Goal: Task Accomplishment & Management: Use online tool/utility

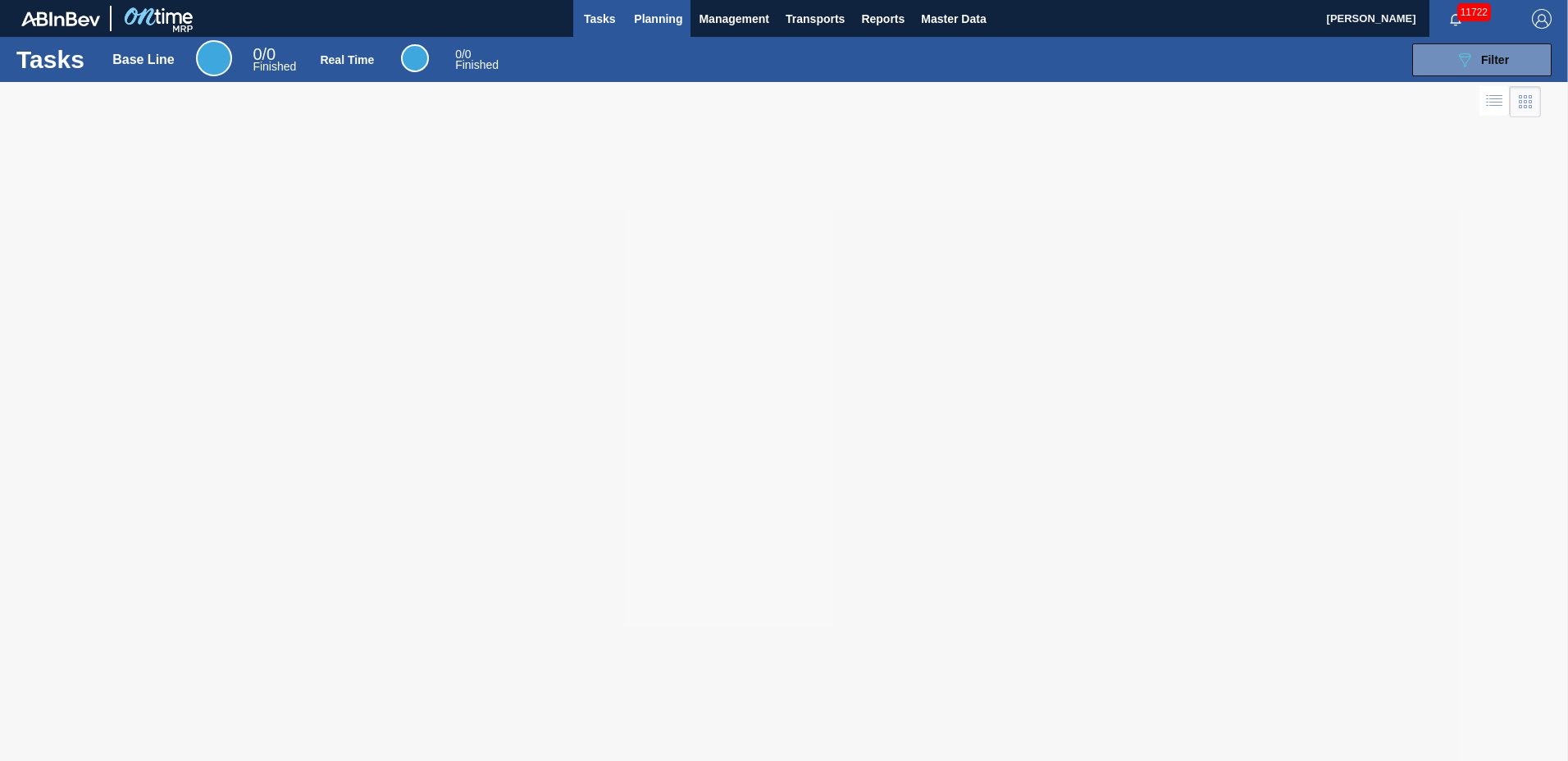
click at [653, 22] on span "Planning" at bounding box center [657, 19] width 48 height 20
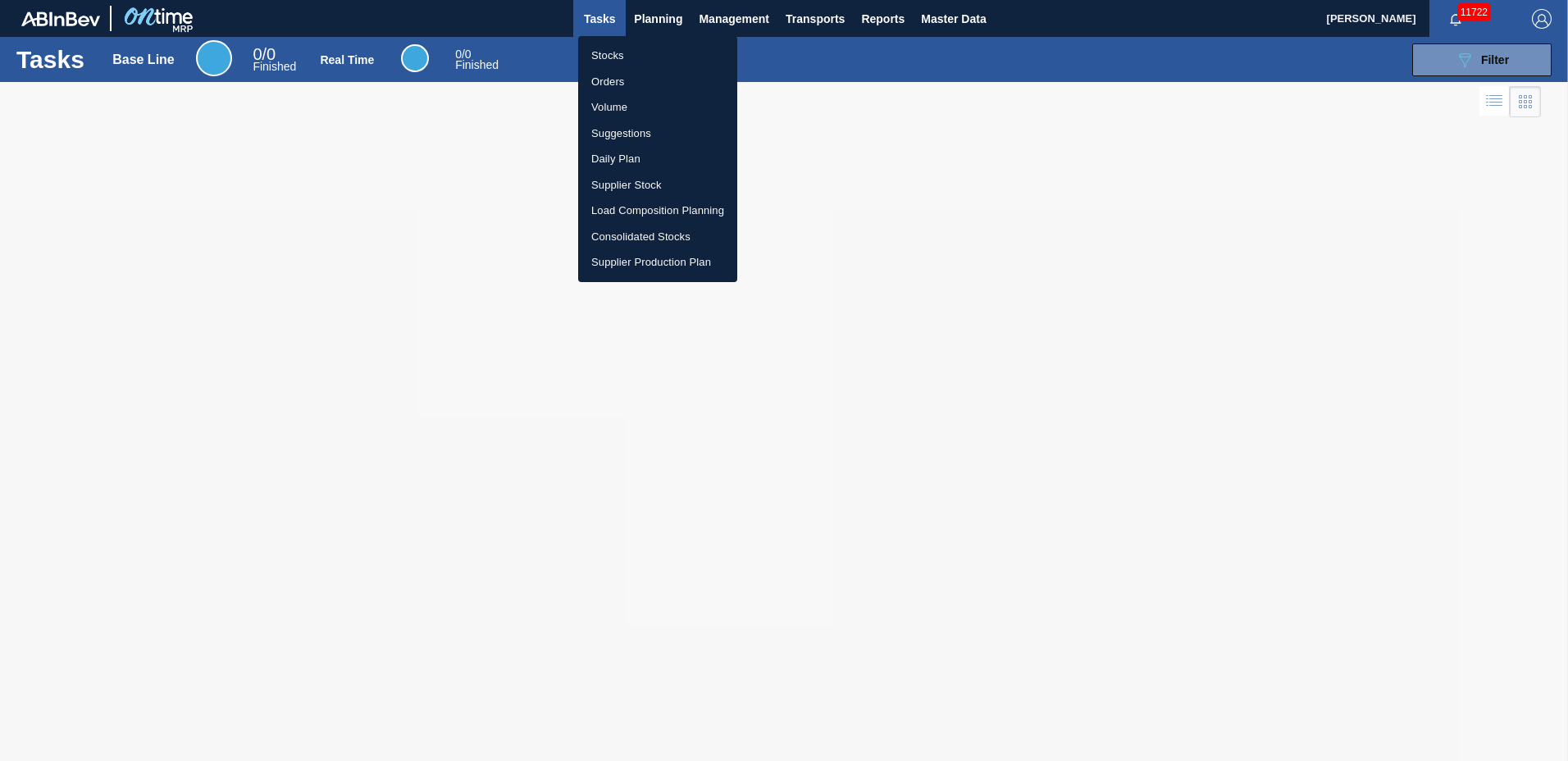
click at [654, 133] on li "Suggestions" at bounding box center [657, 133] width 159 height 26
checkbox input "true"
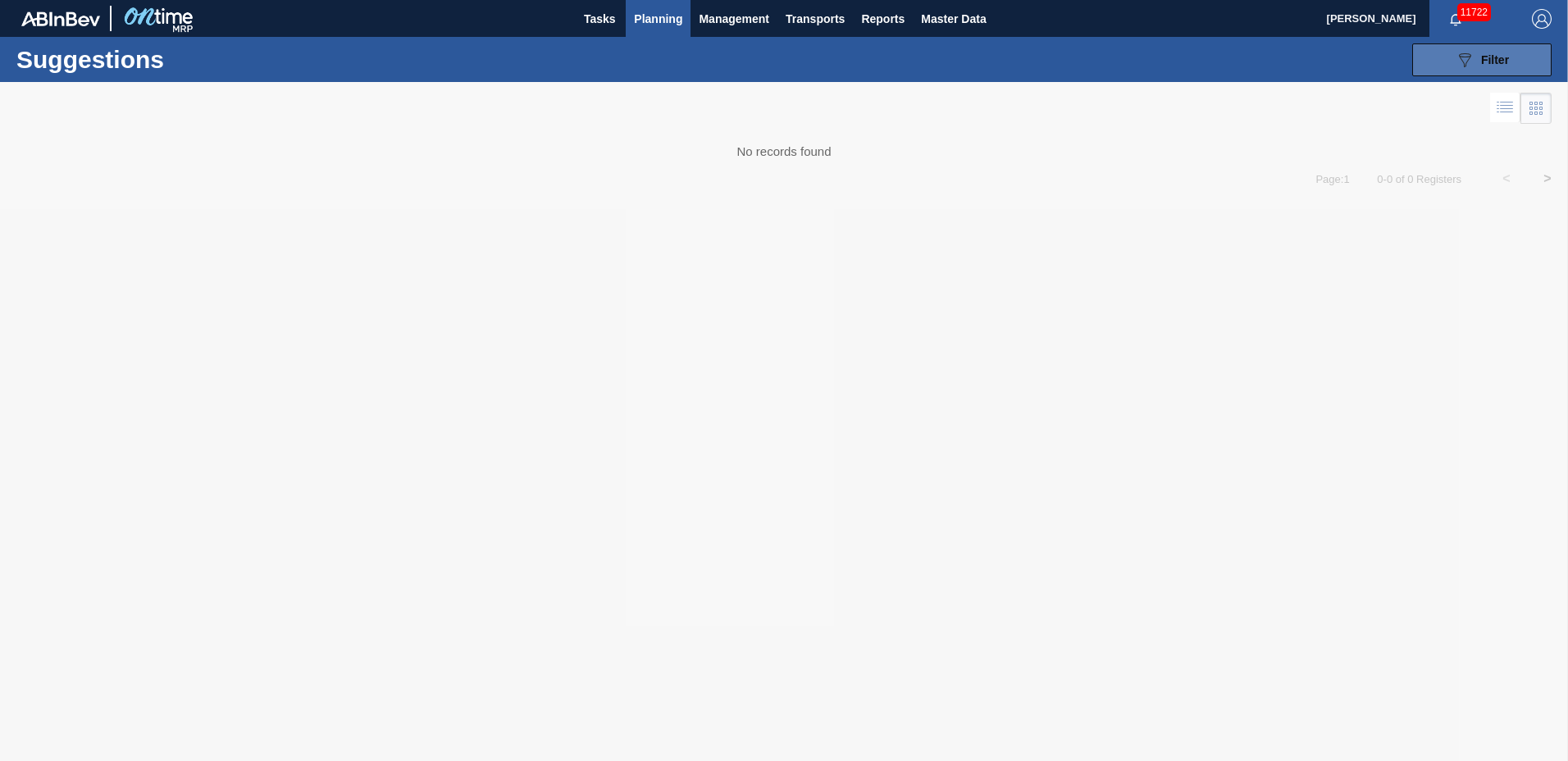
click at [1469, 55] on icon "089F7B8B-B2A5-4AFE-B5C0-19BA573D28AC" at bounding box center [1465, 60] width 20 height 20
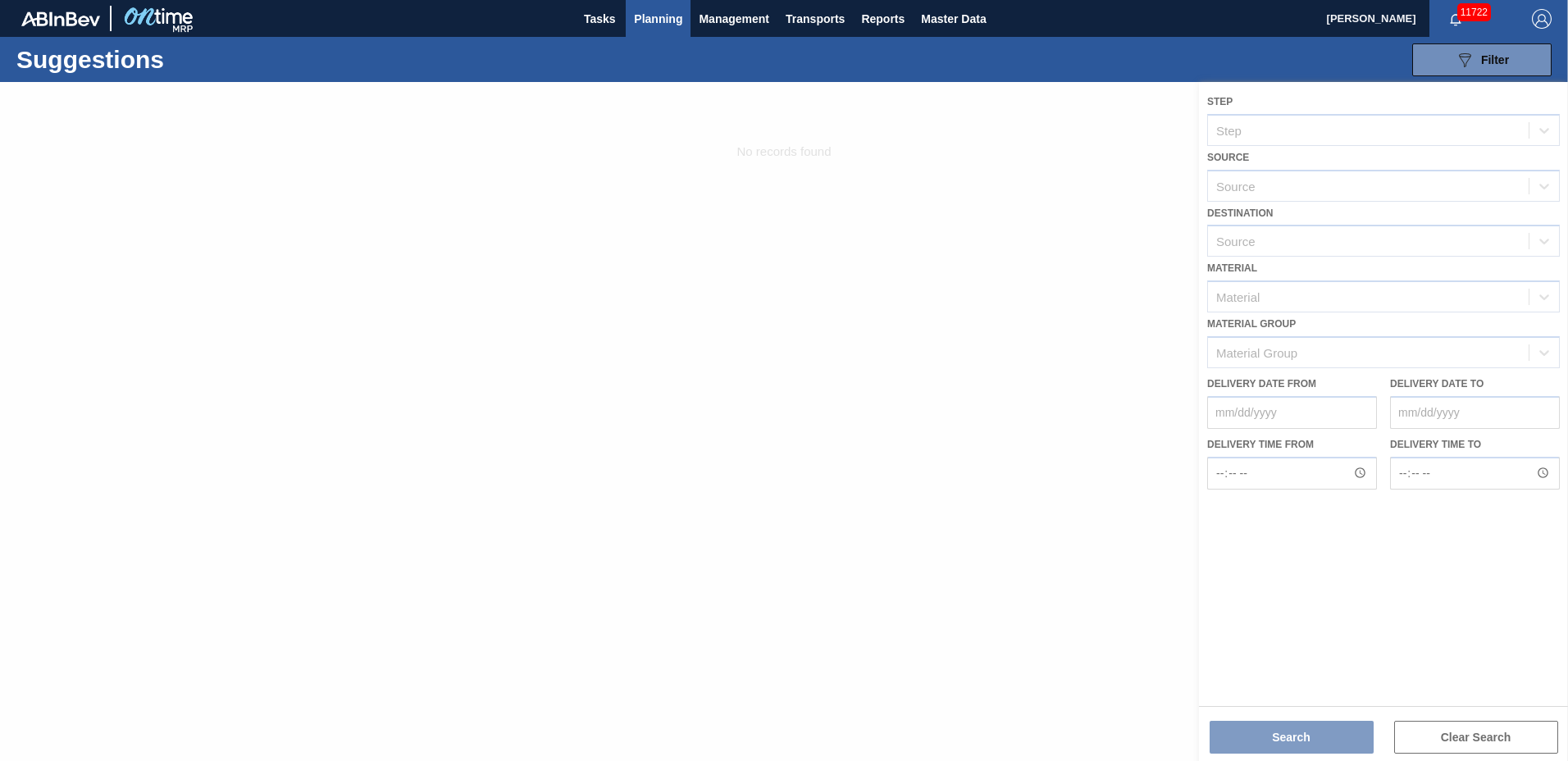
click at [1333, 248] on div at bounding box center [784, 422] width 1568 height 679
click at [1305, 247] on div at bounding box center [784, 422] width 1568 height 679
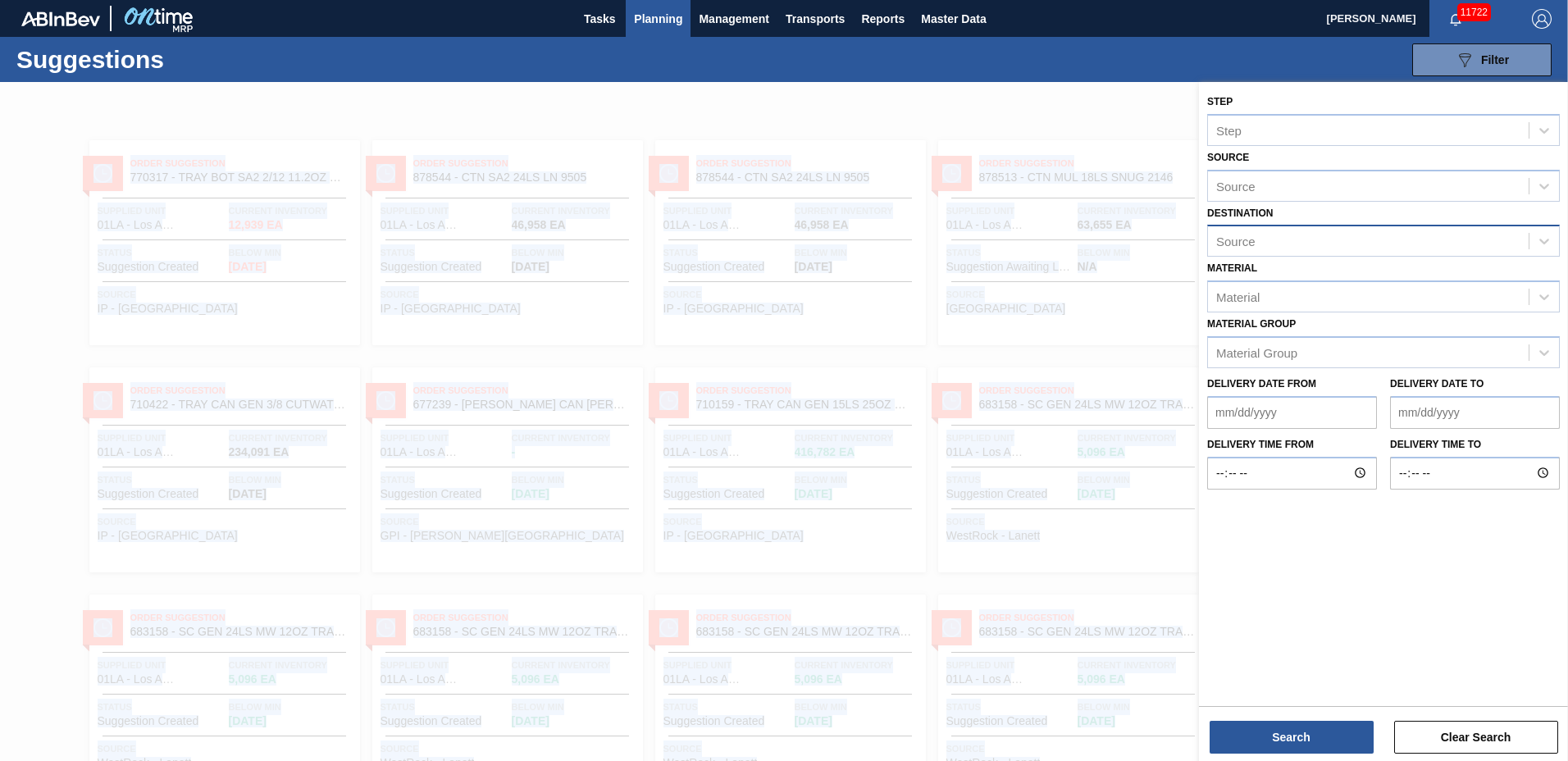
click at [1305, 247] on div "Source" at bounding box center [1367, 242] width 320 height 24
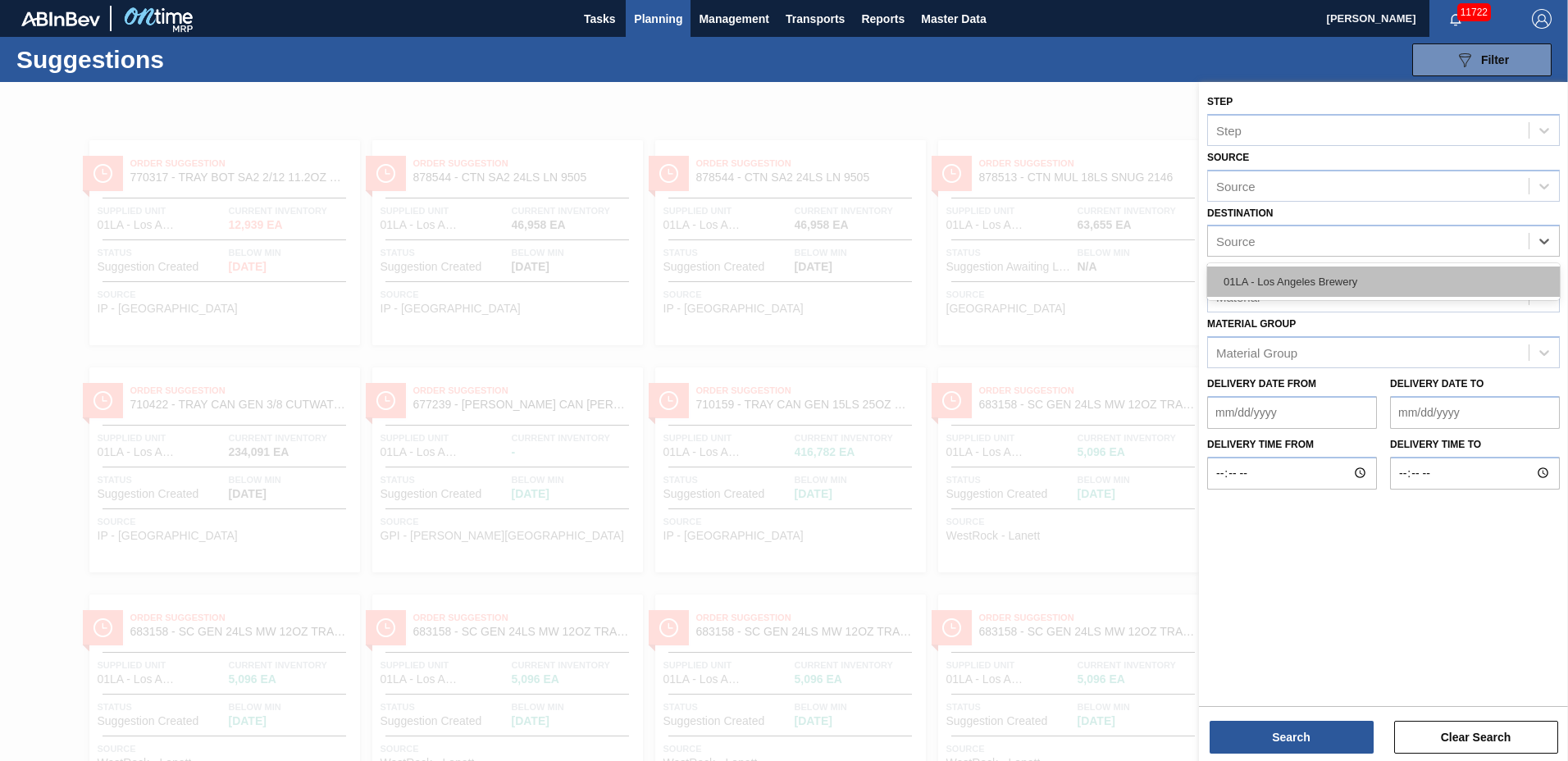
click at [1299, 270] on div "01LA - Los Angeles Brewery" at bounding box center [1383, 281] width 352 height 30
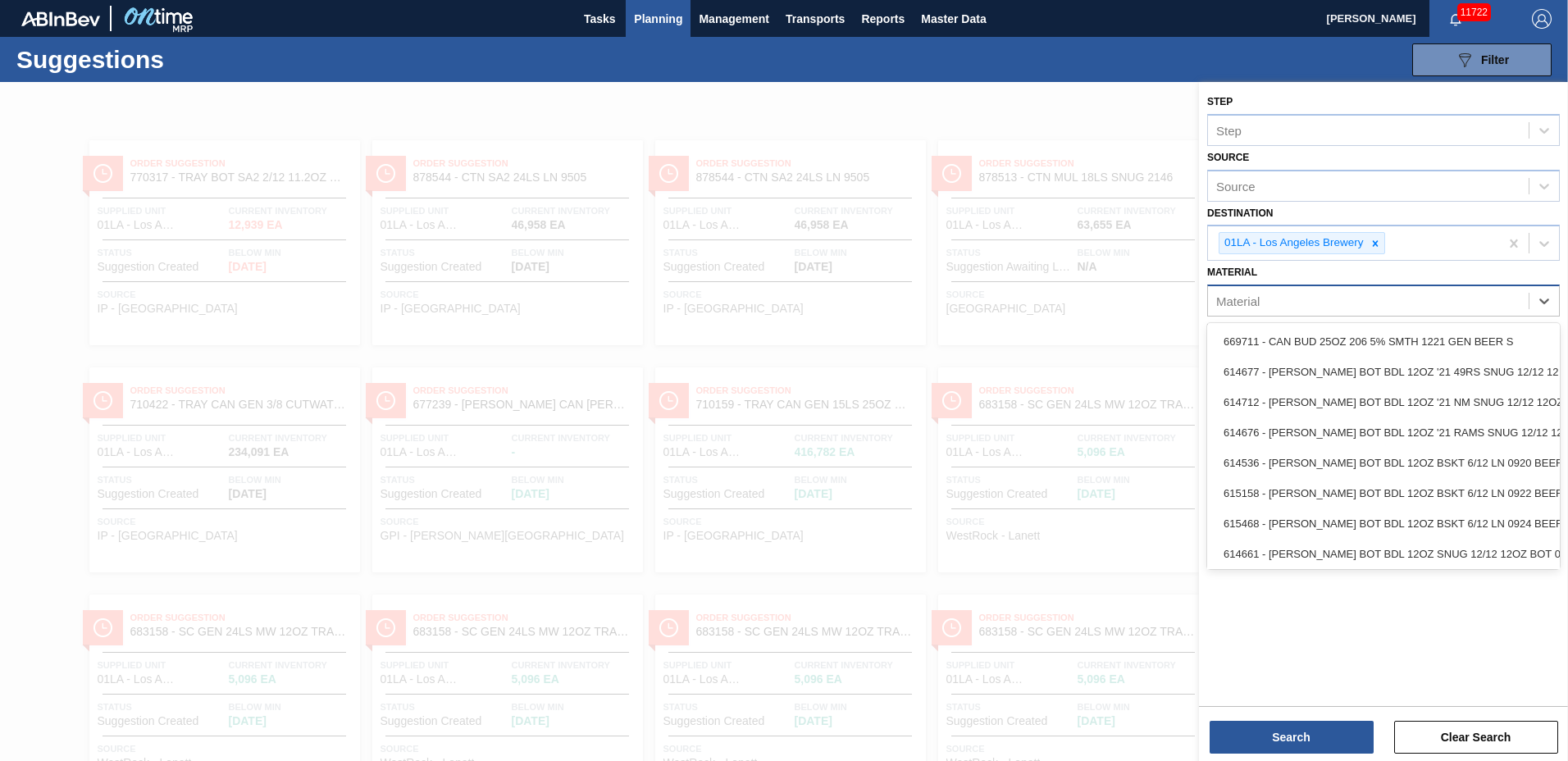
click at [1286, 297] on div "Material" at bounding box center [1367, 301] width 320 height 24
type input "676987"
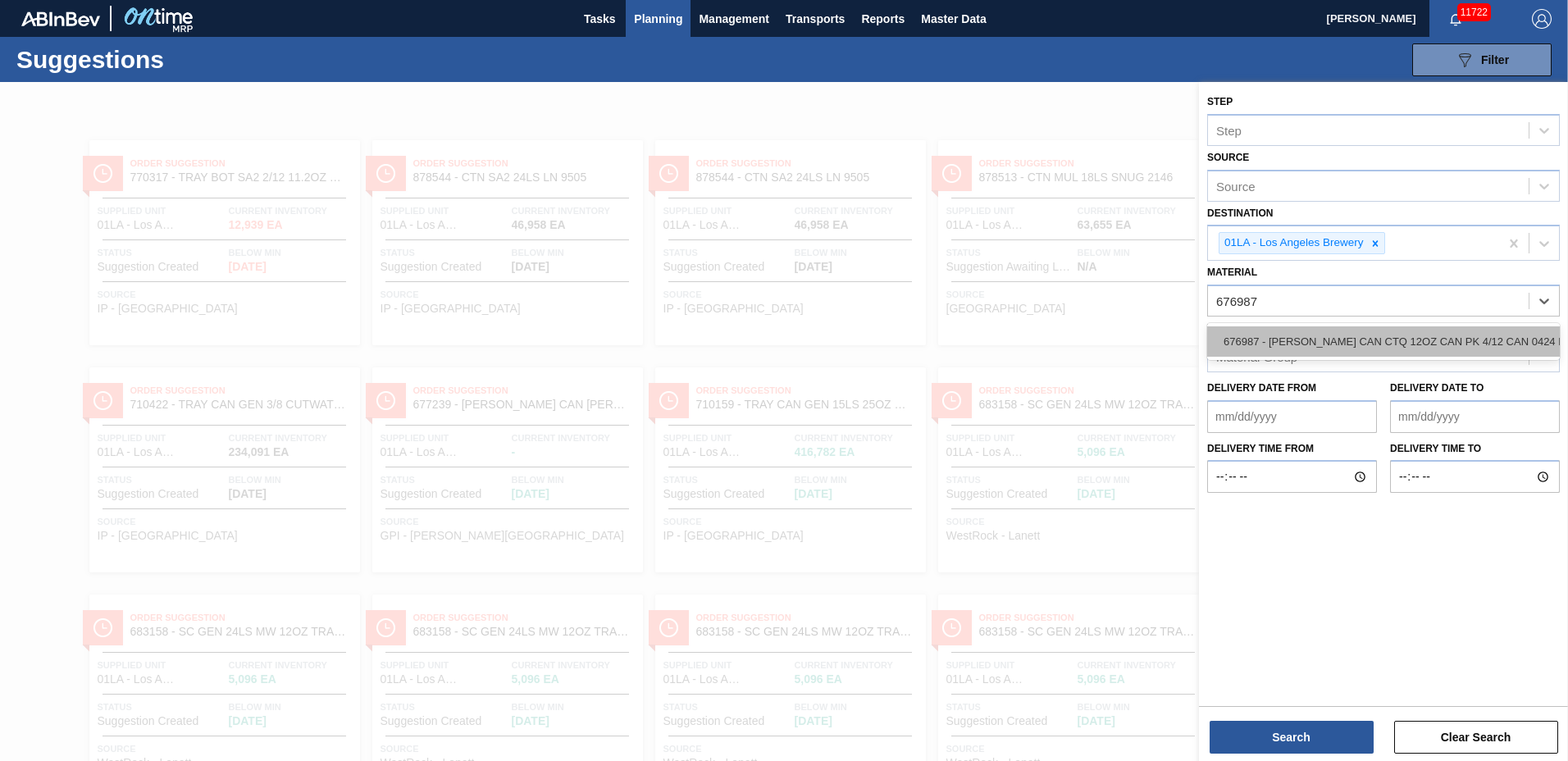
click at [1268, 337] on div "676987 - CARR CAN CTQ 12OZ CAN PK 4/12 CAN 0424 B" at bounding box center [1383, 341] width 352 height 30
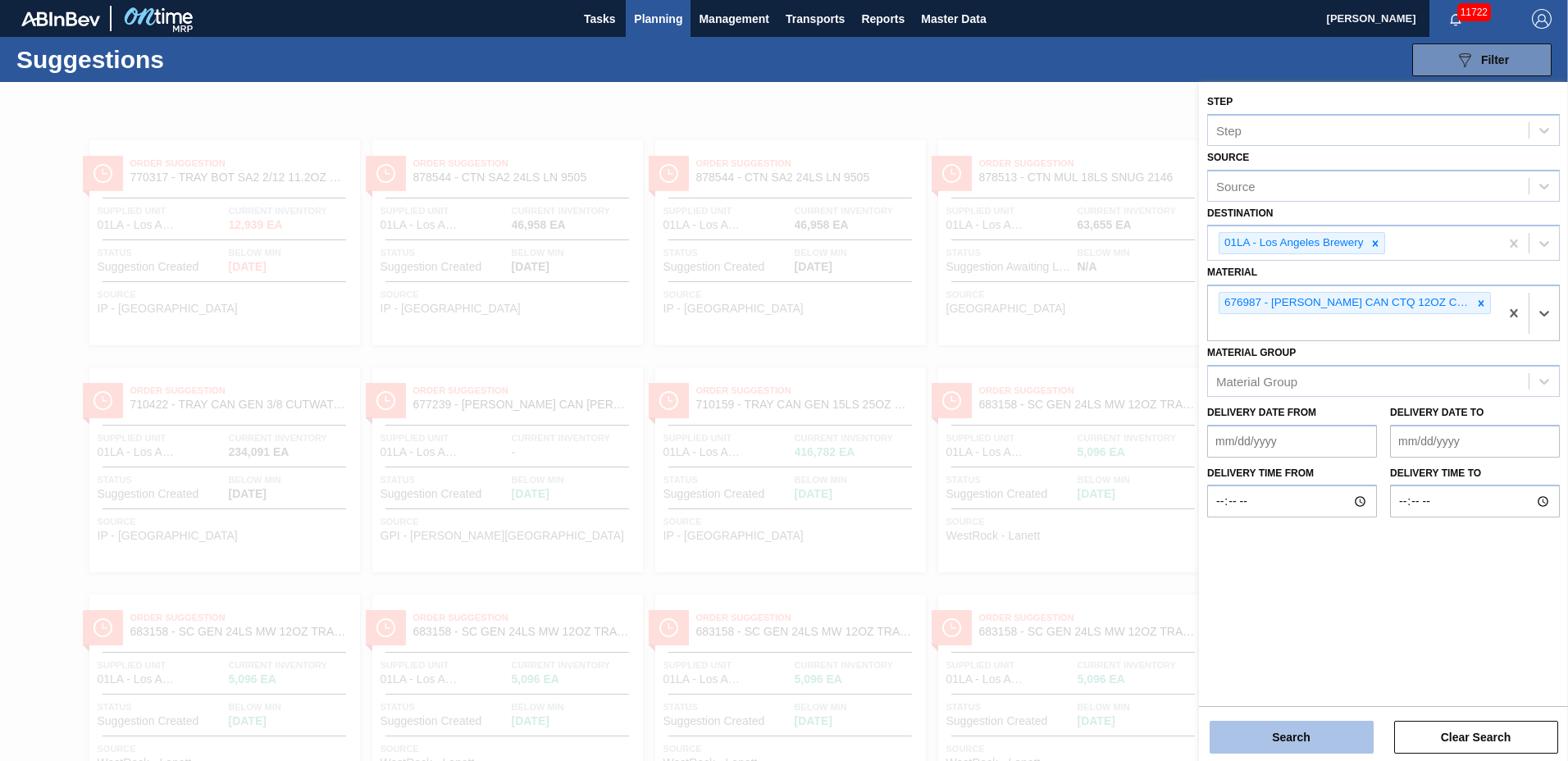
click at [1291, 732] on button "Search" at bounding box center [1291, 737] width 164 height 33
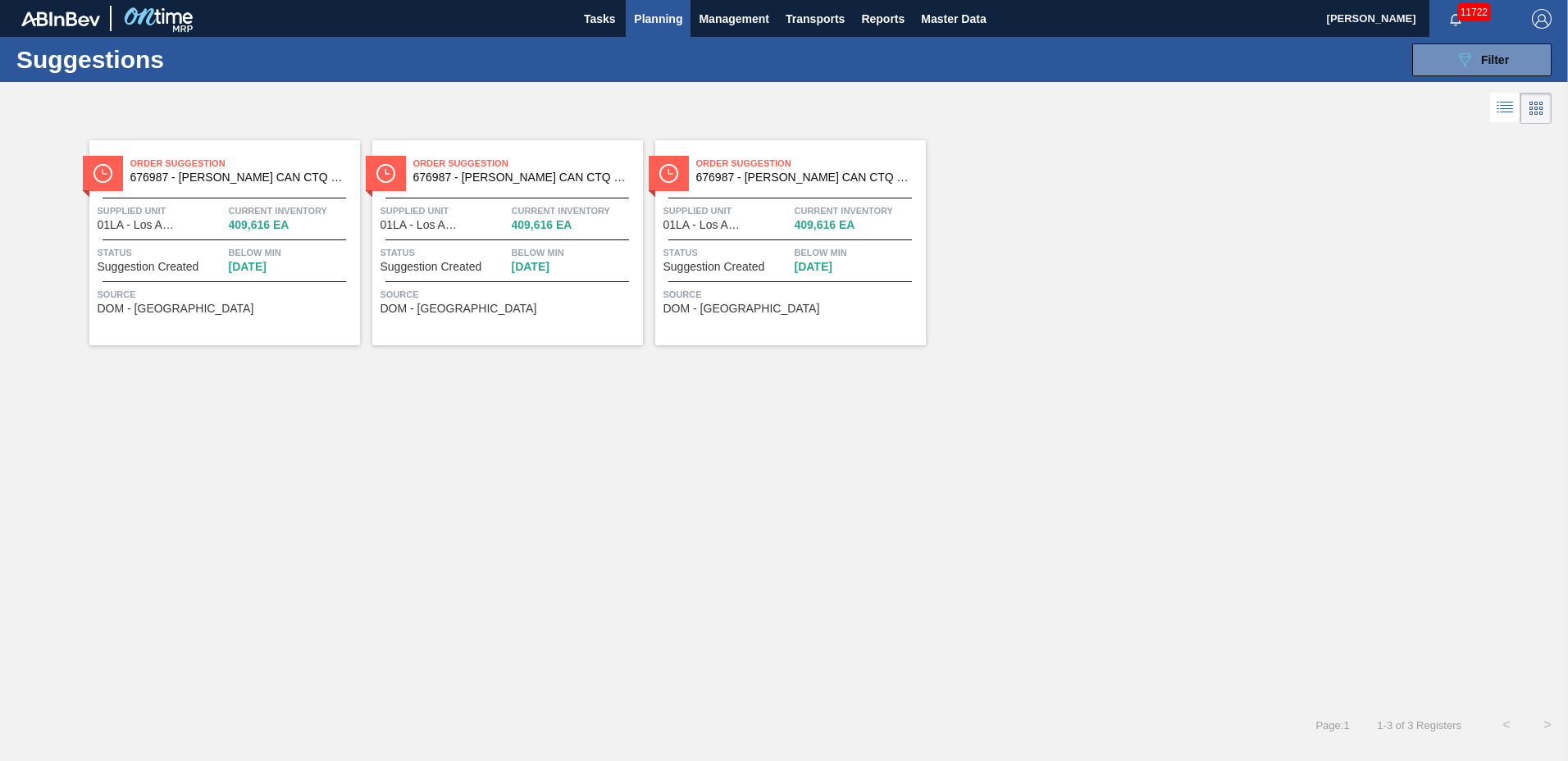
click at [1501, 112] on icon at bounding box center [1506, 111] width 13 height 1
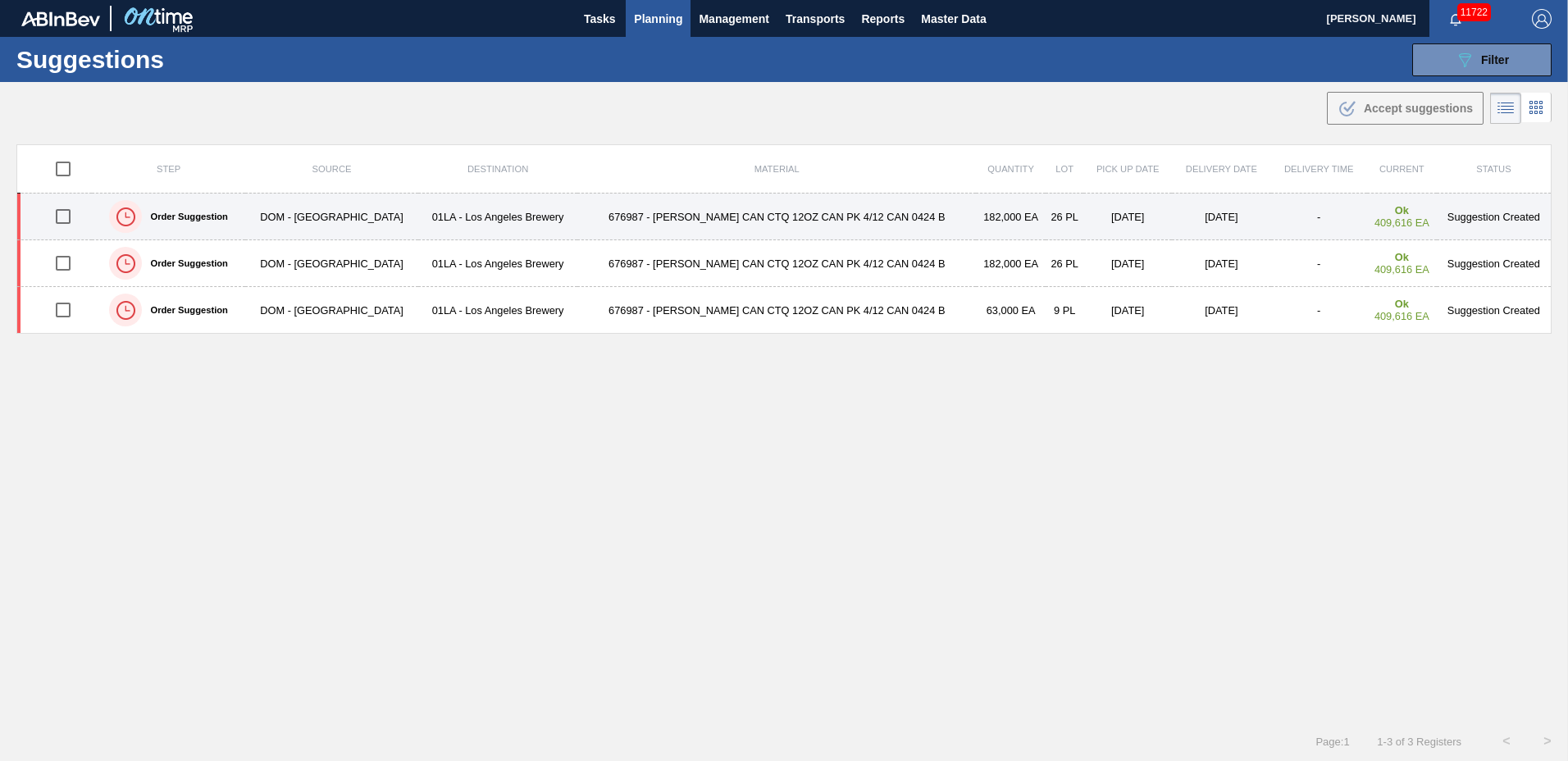
click at [66, 214] on input "checkbox" at bounding box center [63, 216] width 35 height 35
checkbox input "true"
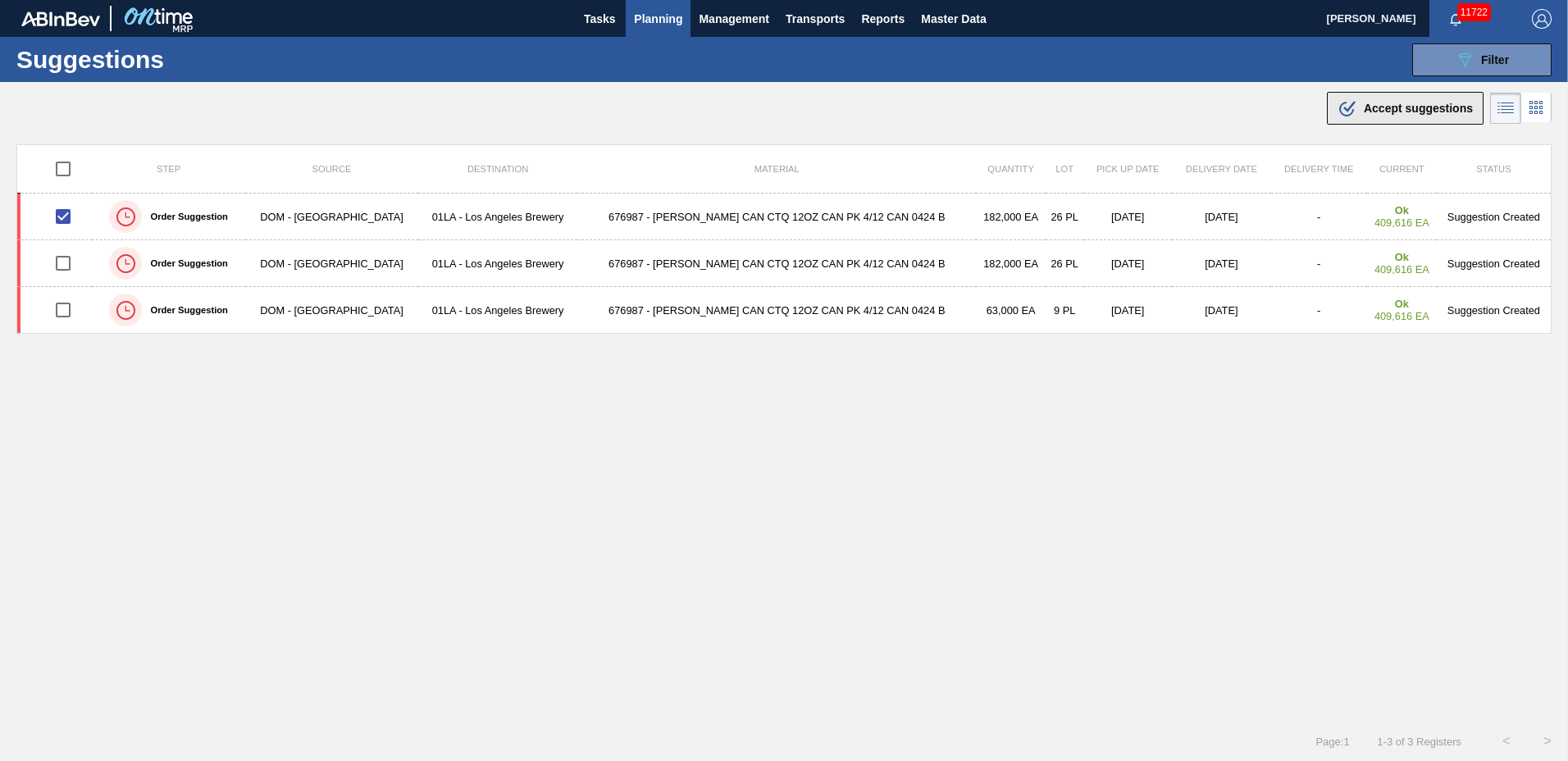
click at [1366, 107] on span "Accept suggestions" at bounding box center [1417, 108] width 109 height 13
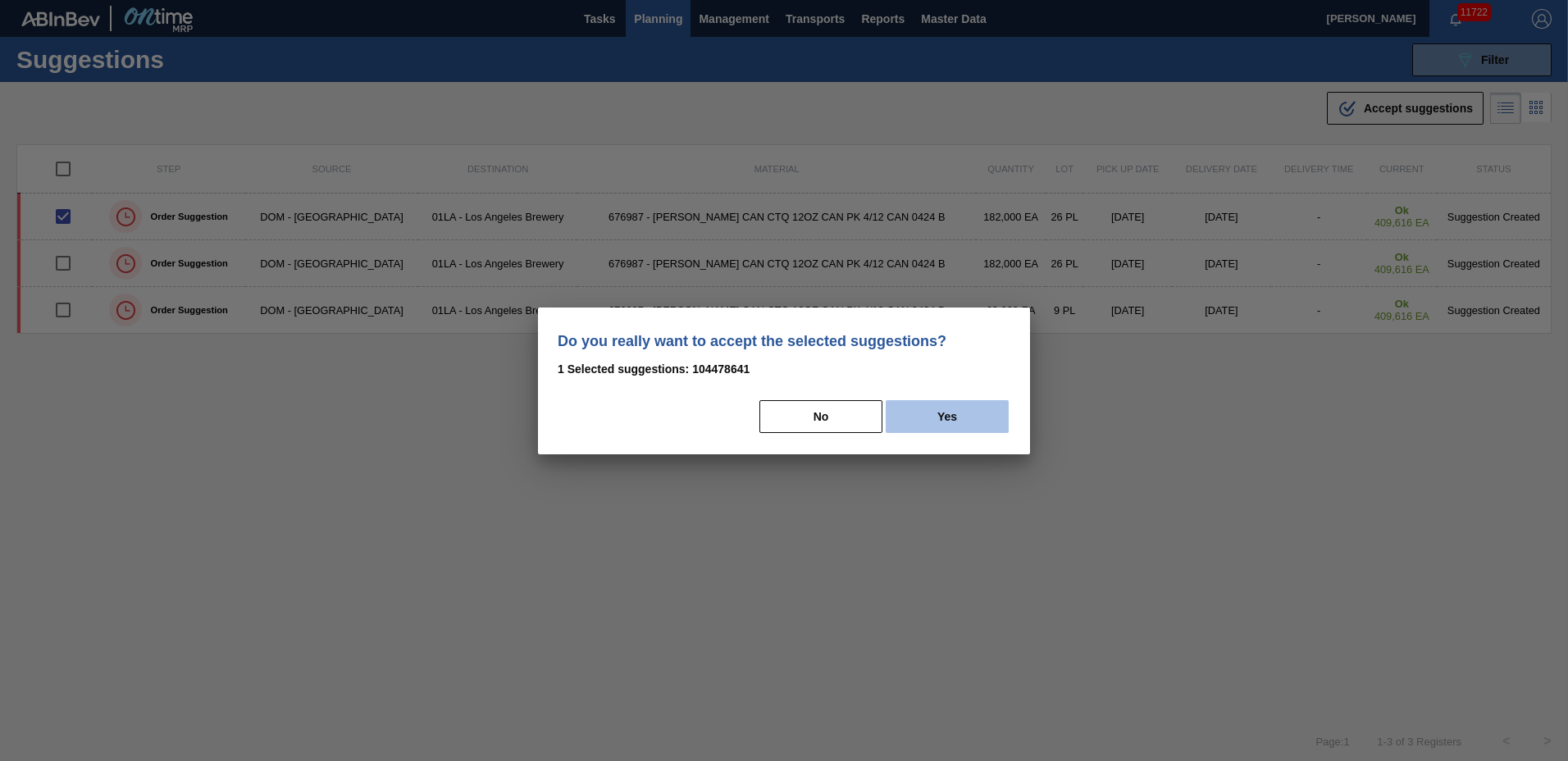
click at [924, 417] on button "Yes" at bounding box center [946, 416] width 123 height 33
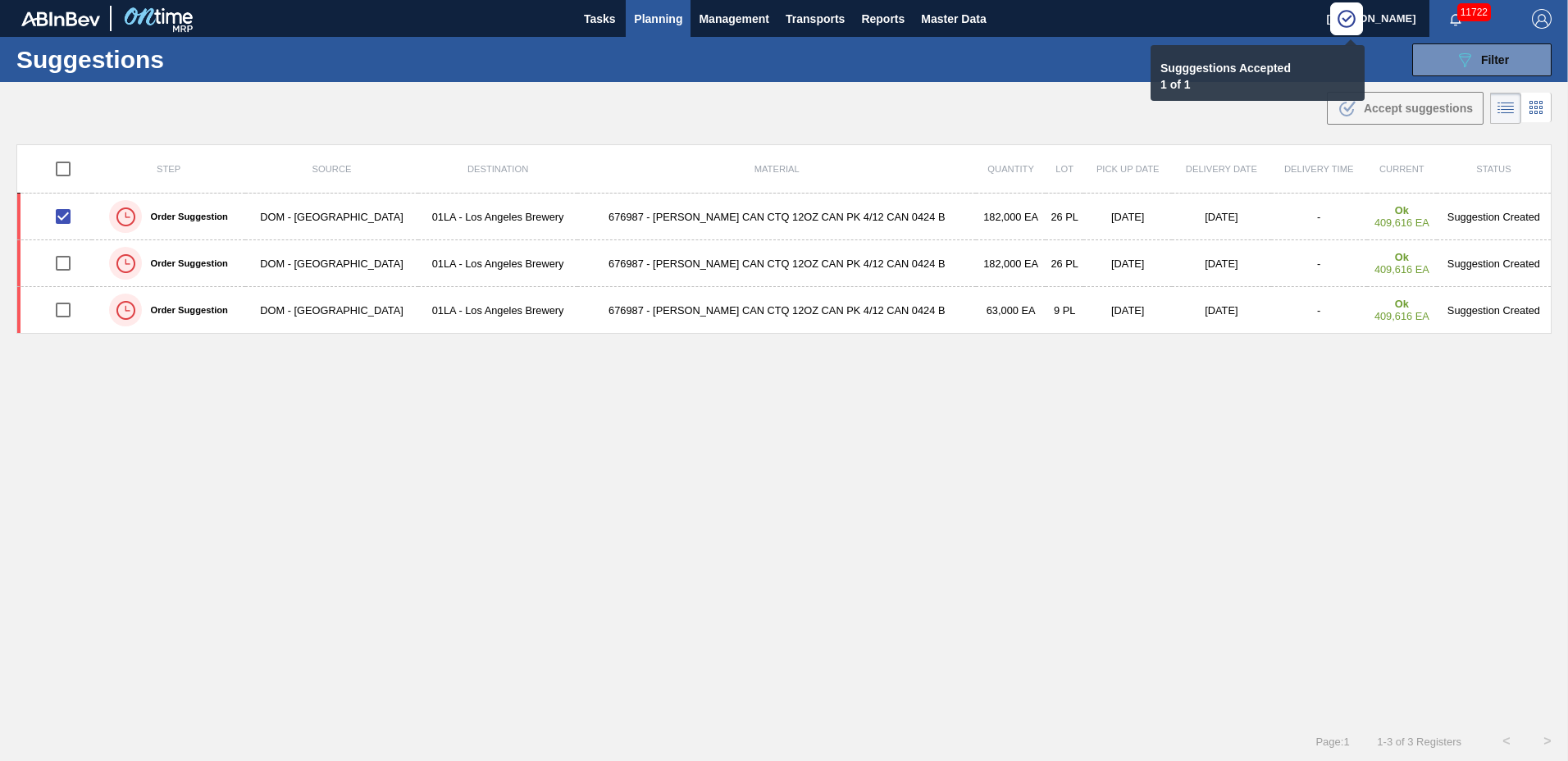
click at [655, 20] on span "Planning" at bounding box center [657, 19] width 48 height 20
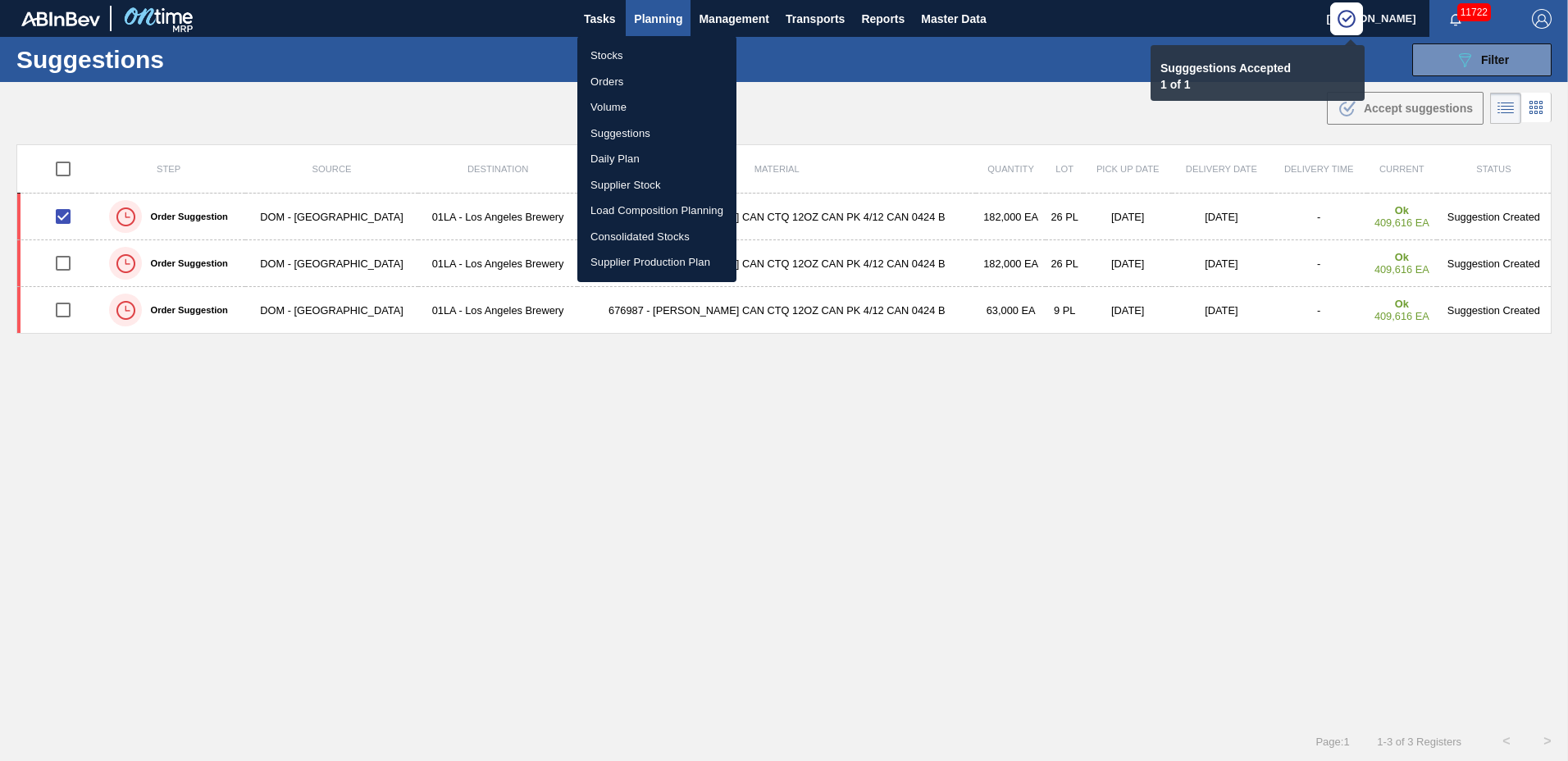
click at [647, 210] on li "Load Composition Planning" at bounding box center [656, 210] width 159 height 26
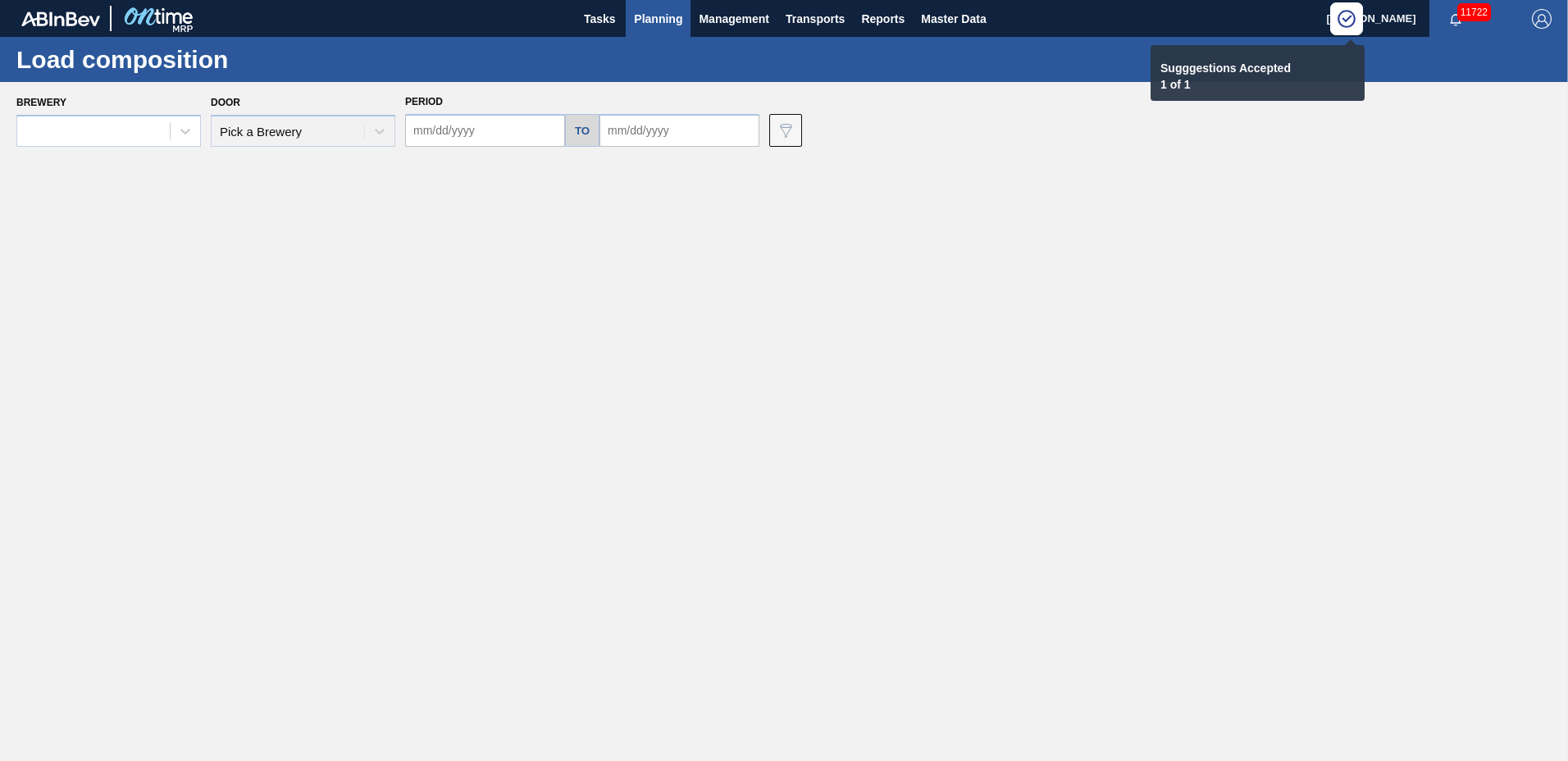
type input "09/19/2025"
click at [659, 130] on input "[DATE]" at bounding box center [679, 130] width 160 height 33
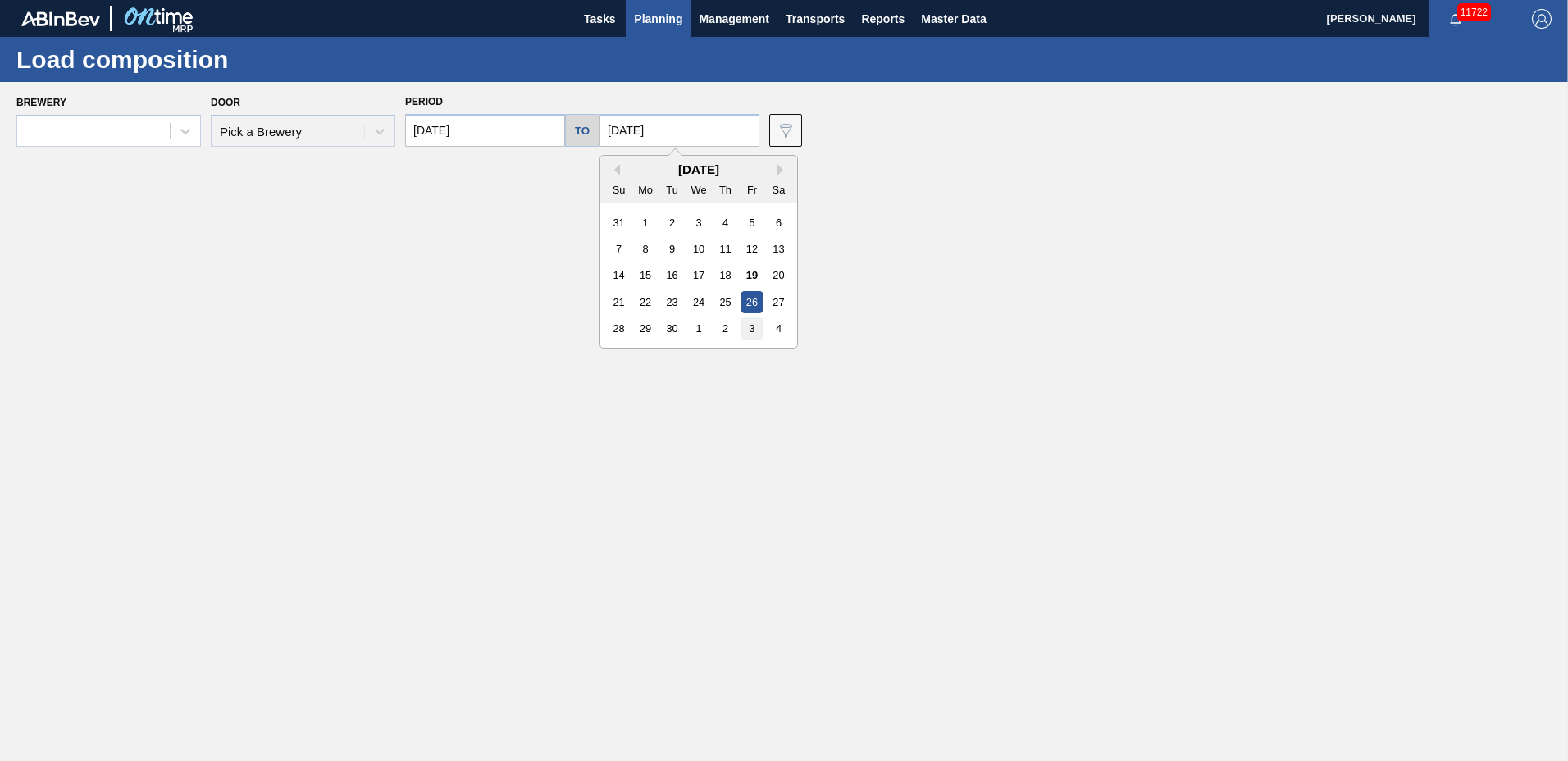
click at [746, 331] on div "3" at bounding box center [751, 328] width 22 height 22
type input "10/03/2025"
click at [485, 135] on input "09/19/2025" at bounding box center [485, 130] width 160 height 33
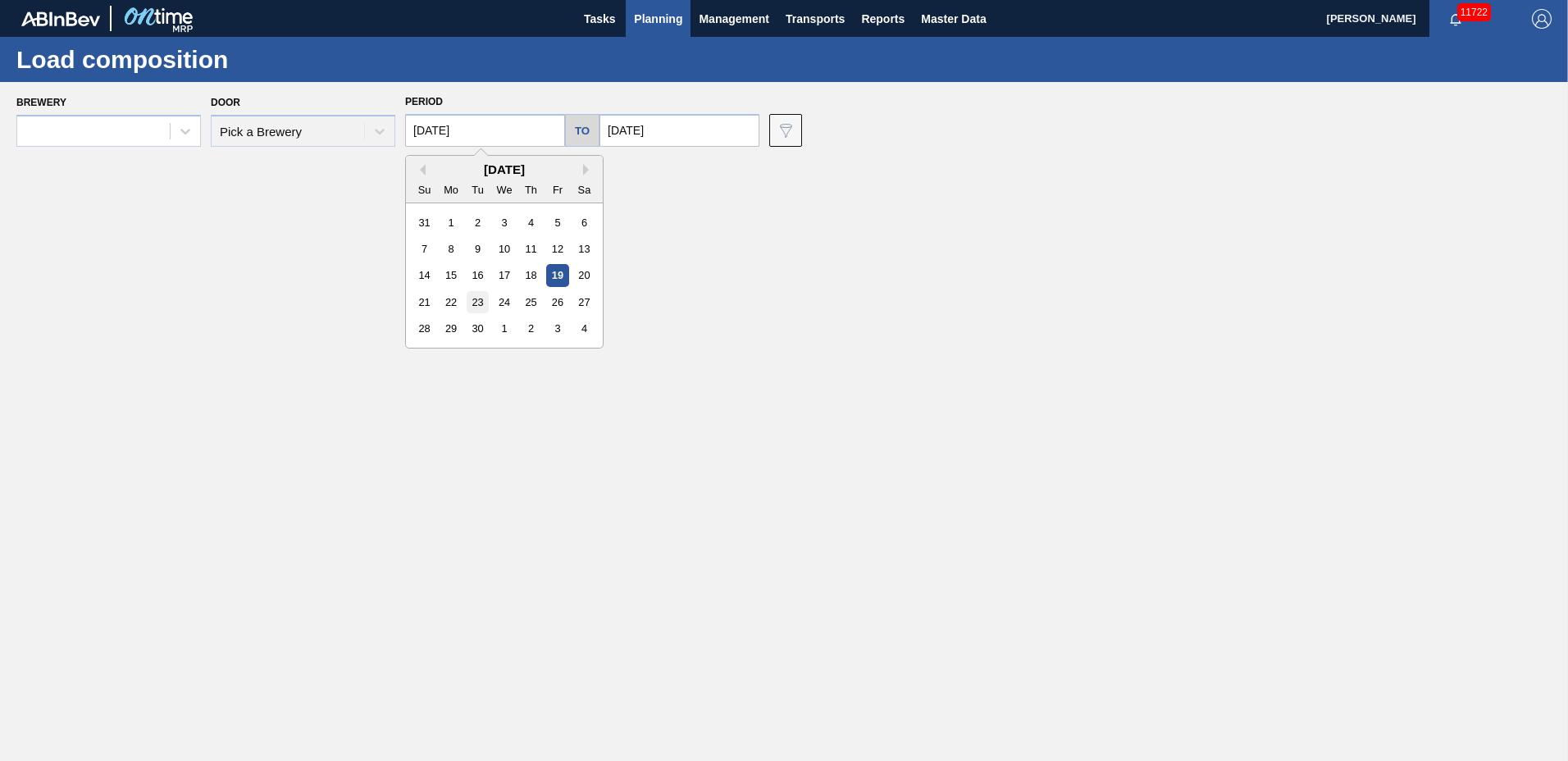
click at [482, 305] on div "23" at bounding box center [477, 302] width 22 height 22
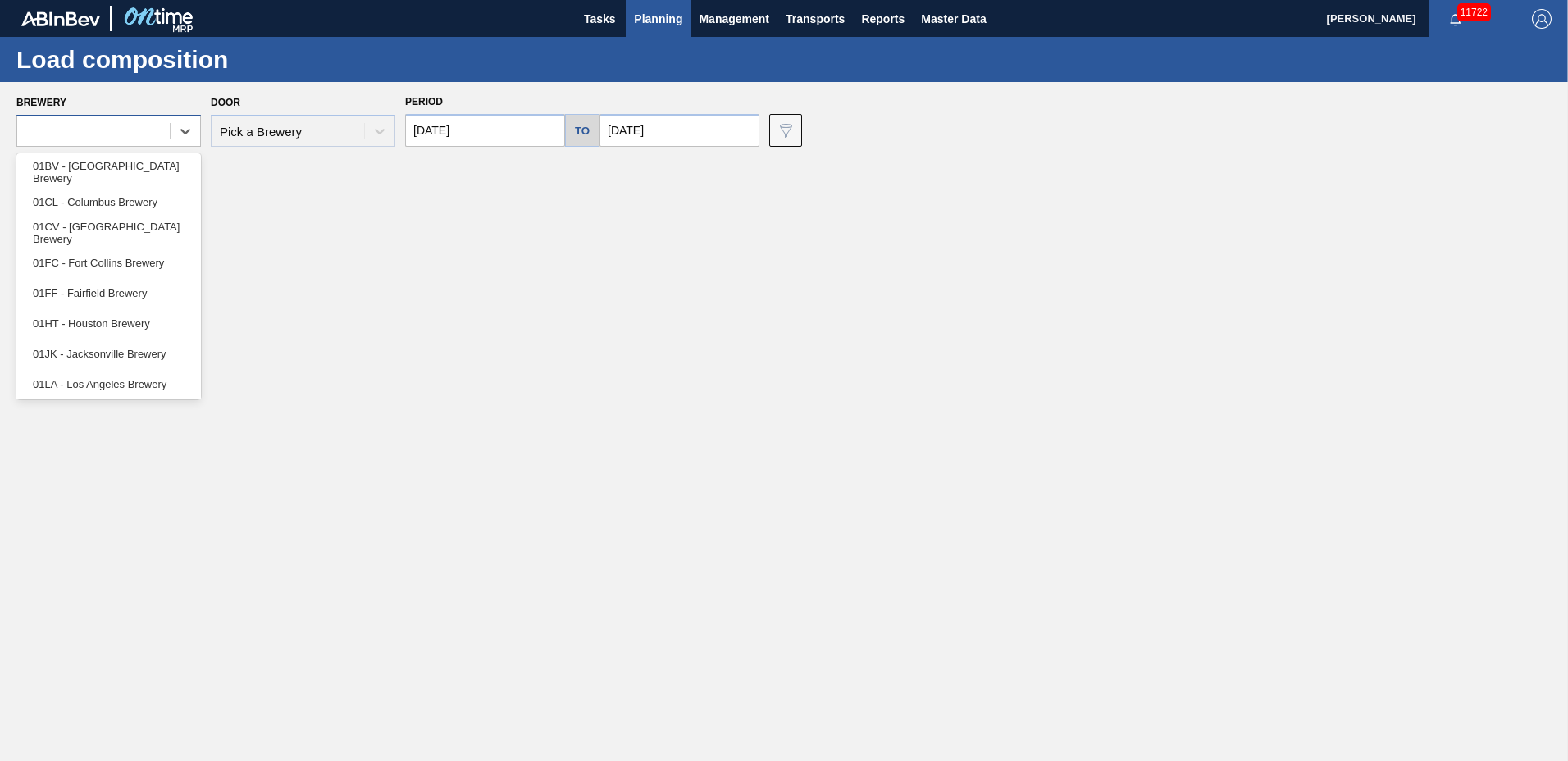
click at [88, 127] on div at bounding box center [93, 131] width 152 height 24
click at [108, 381] on div "01LA - Los Angeles Brewery" at bounding box center [109, 383] width 184 height 30
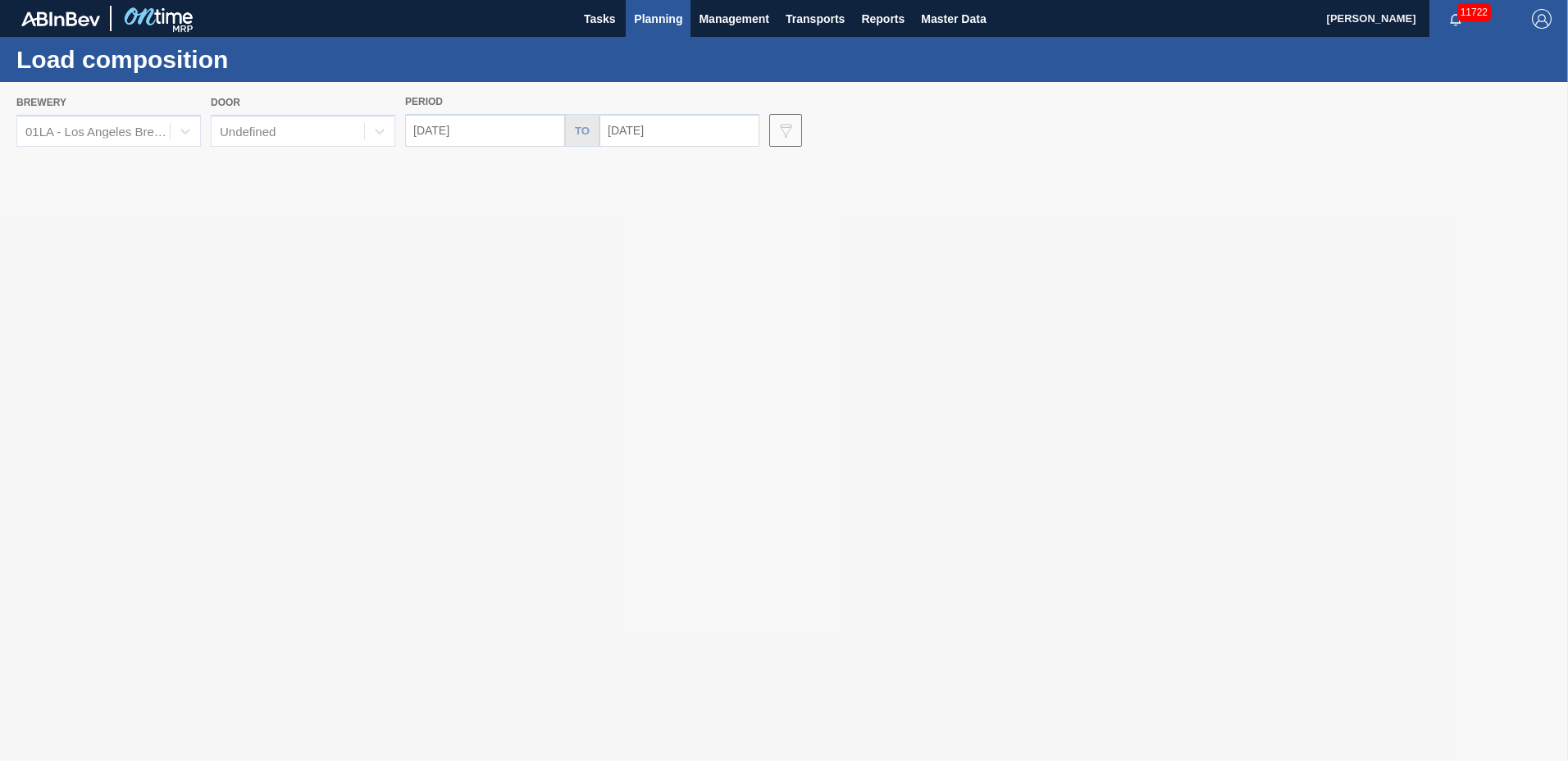
click at [302, 134] on div at bounding box center [784, 422] width 1568 height 679
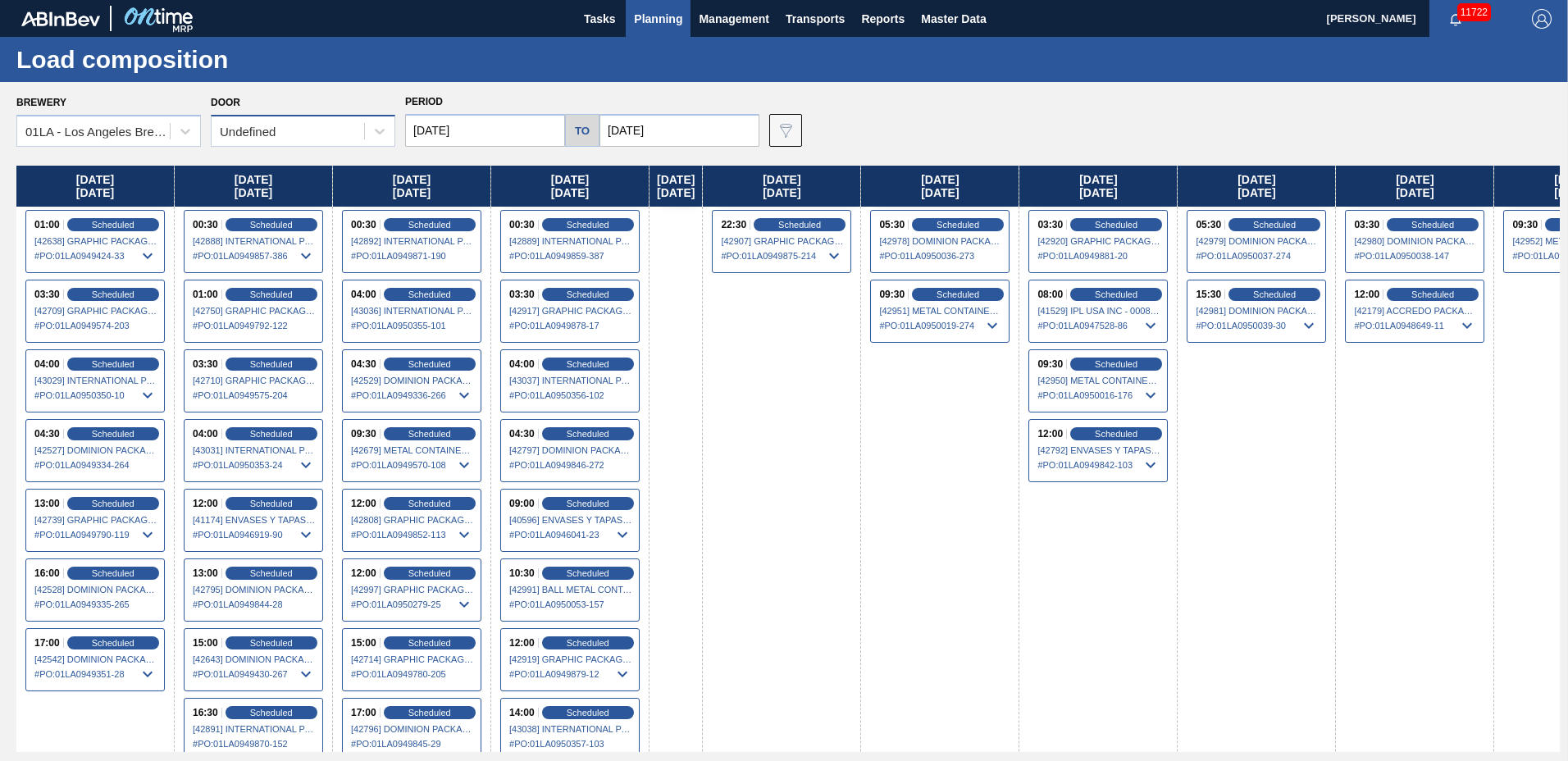
click at [285, 135] on div "Undefined" at bounding box center [287, 131] width 152 height 24
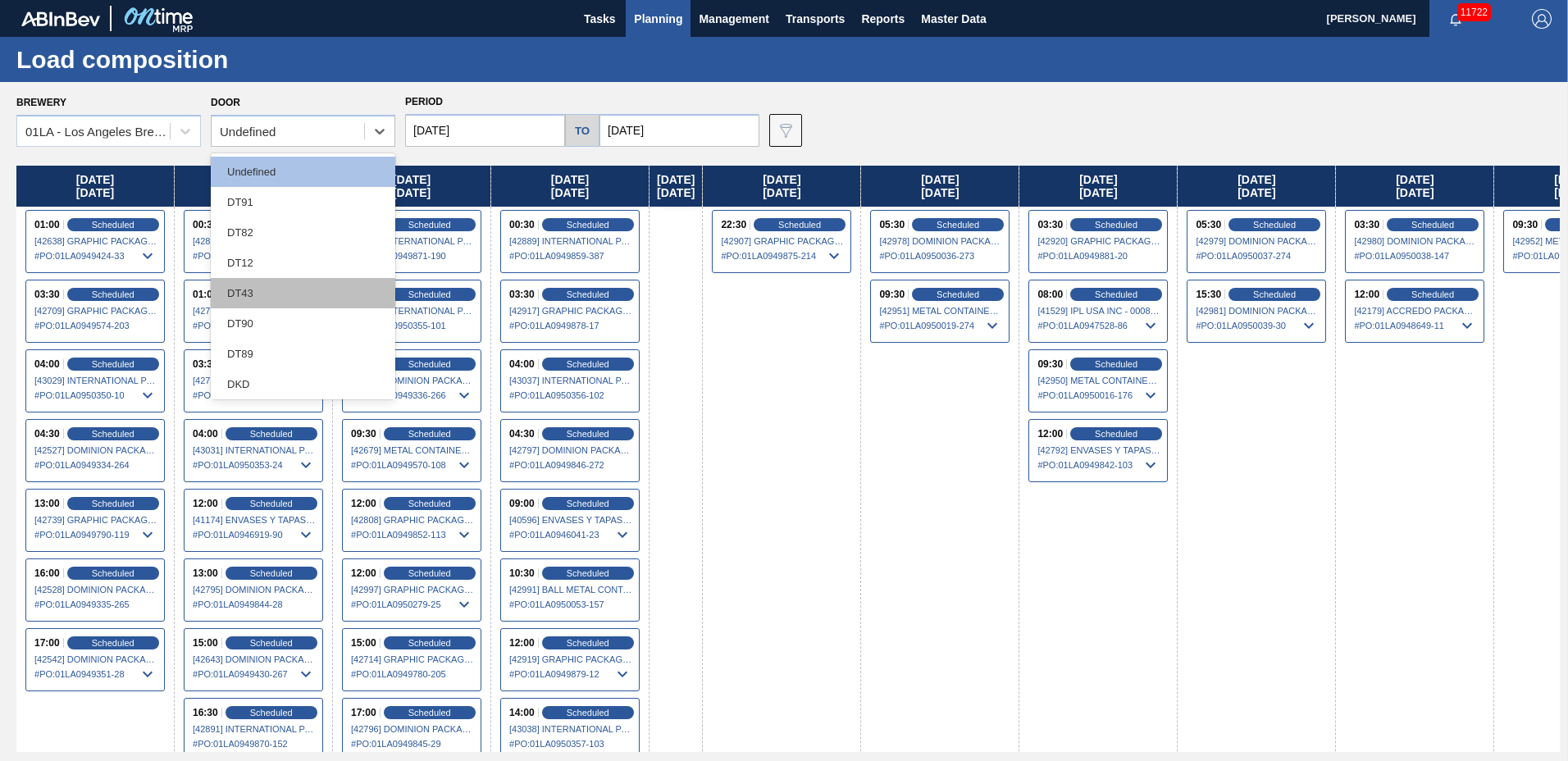
click at [259, 287] on div "DT43" at bounding box center [303, 293] width 184 height 30
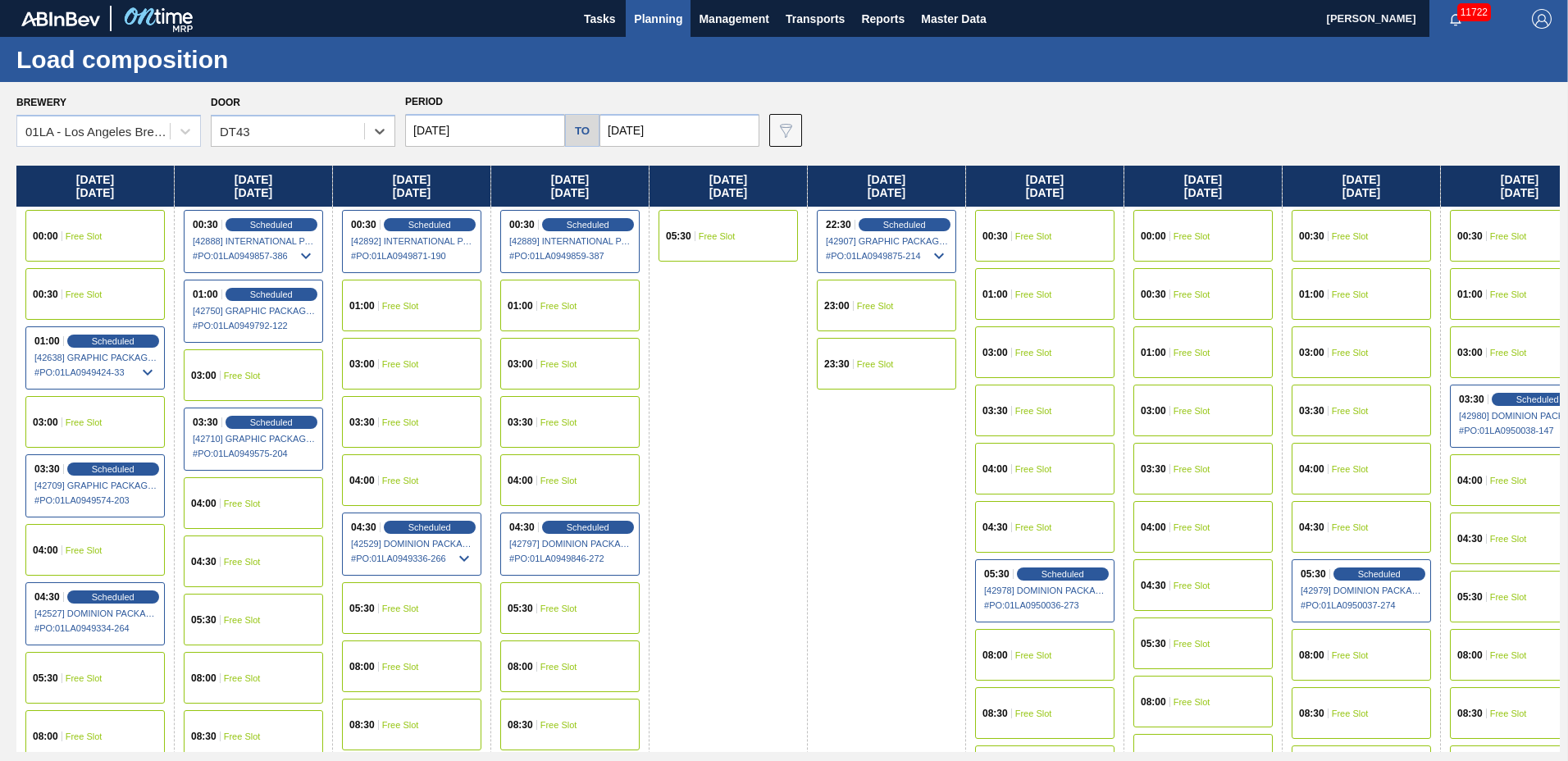
click at [488, 126] on input "[DATE]" at bounding box center [485, 130] width 160 height 33
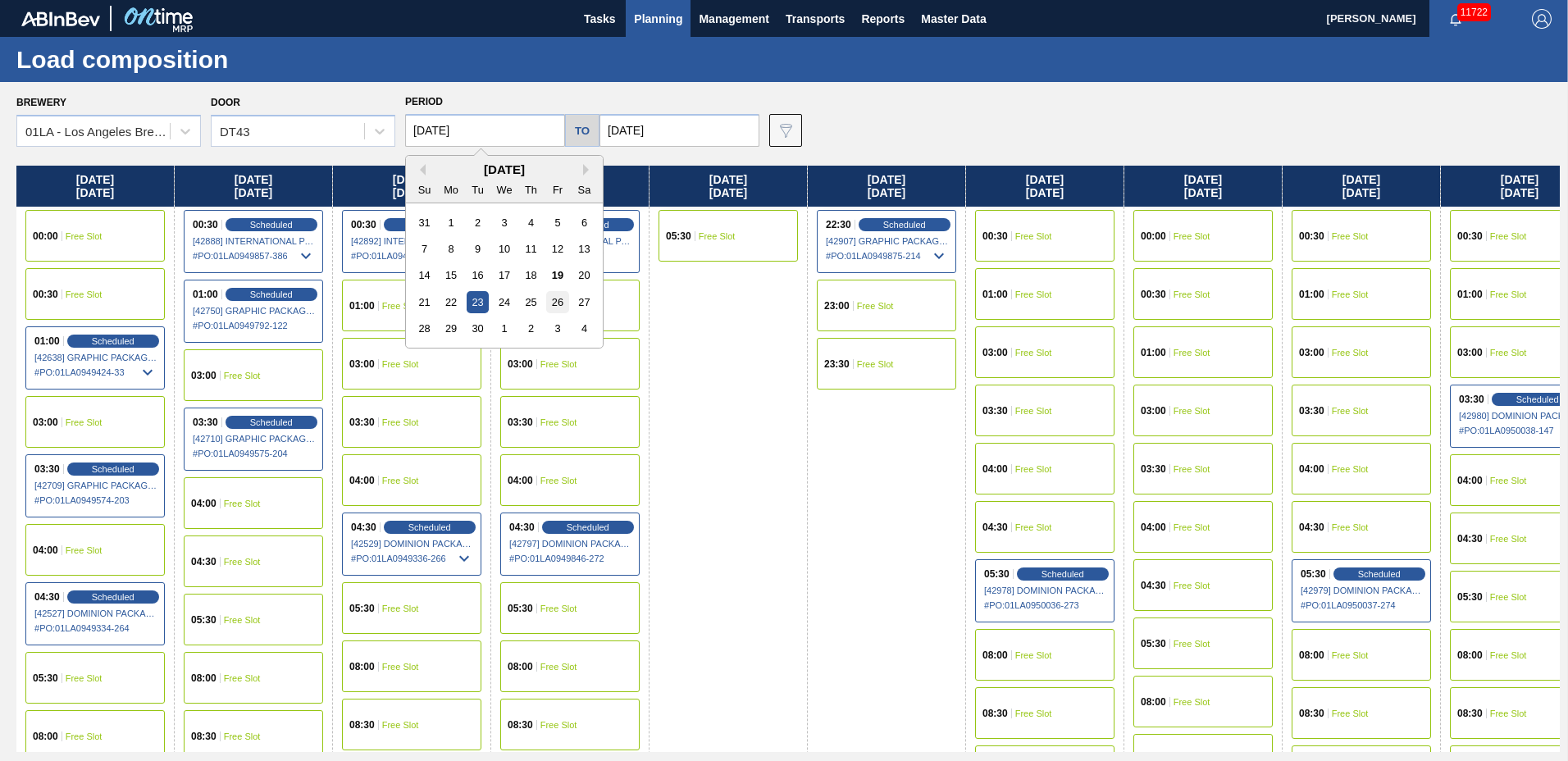
click at [549, 297] on div "26" at bounding box center [557, 302] width 22 height 22
type input "[DATE]"
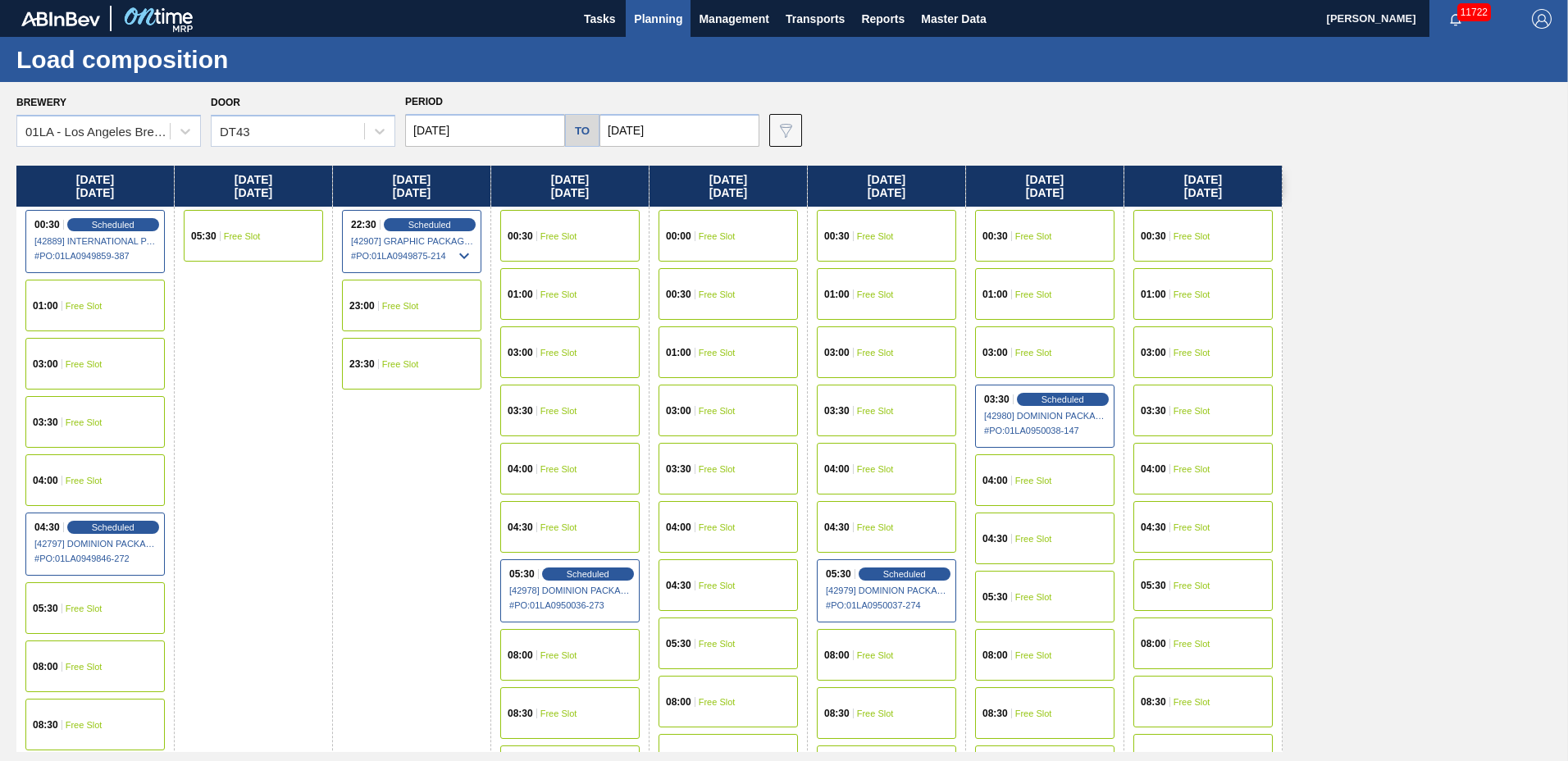
click at [1214, 593] on div "05:30 Free Slot" at bounding box center [1202, 585] width 140 height 52
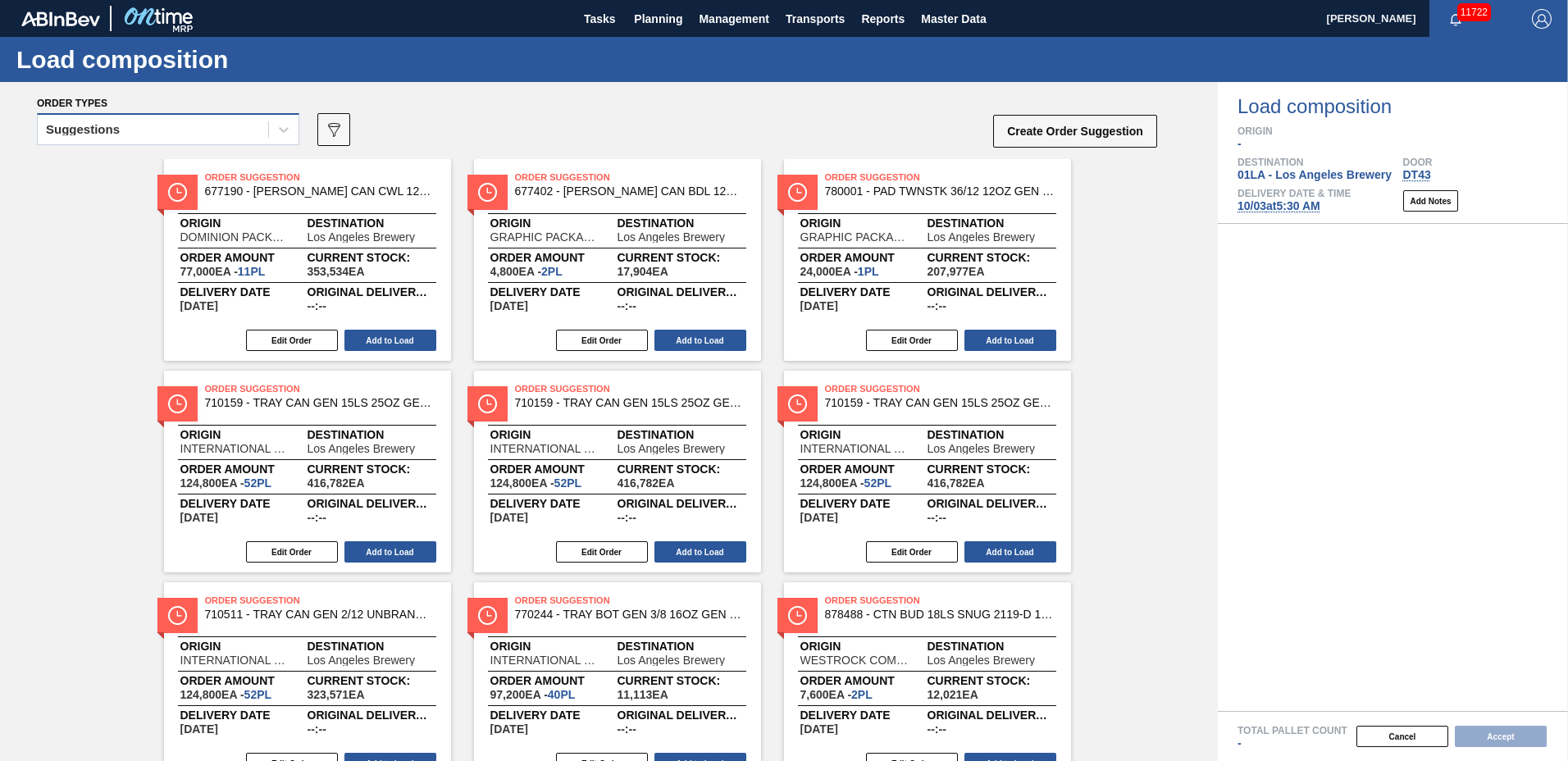
click at [183, 131] on div "Suggestions" at bounding box center [152, 130] width 230 height 24
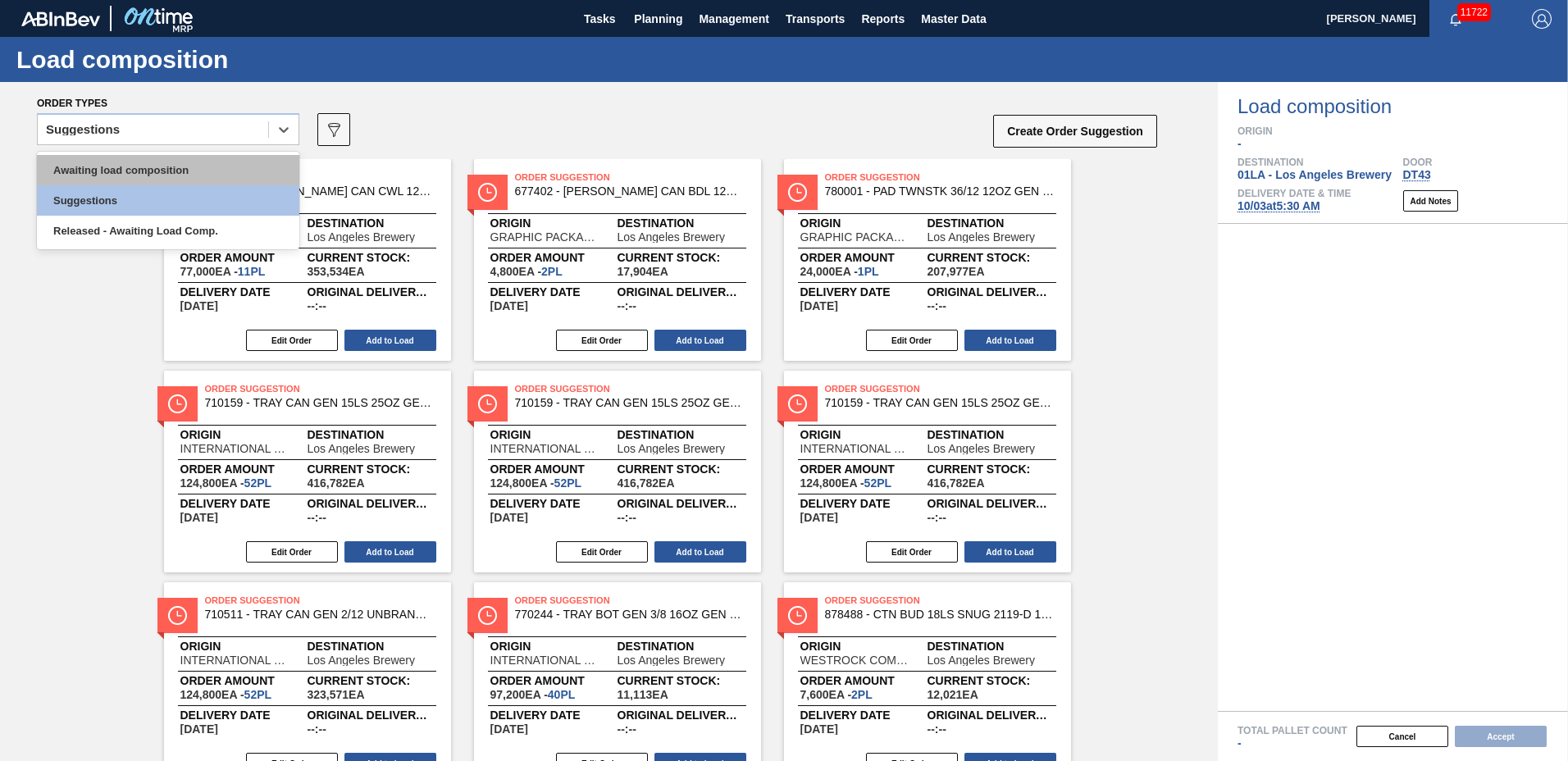
click at [161, 170] on div "Awaiting load composition" at bounding box center [167, 170] width 262 height 30
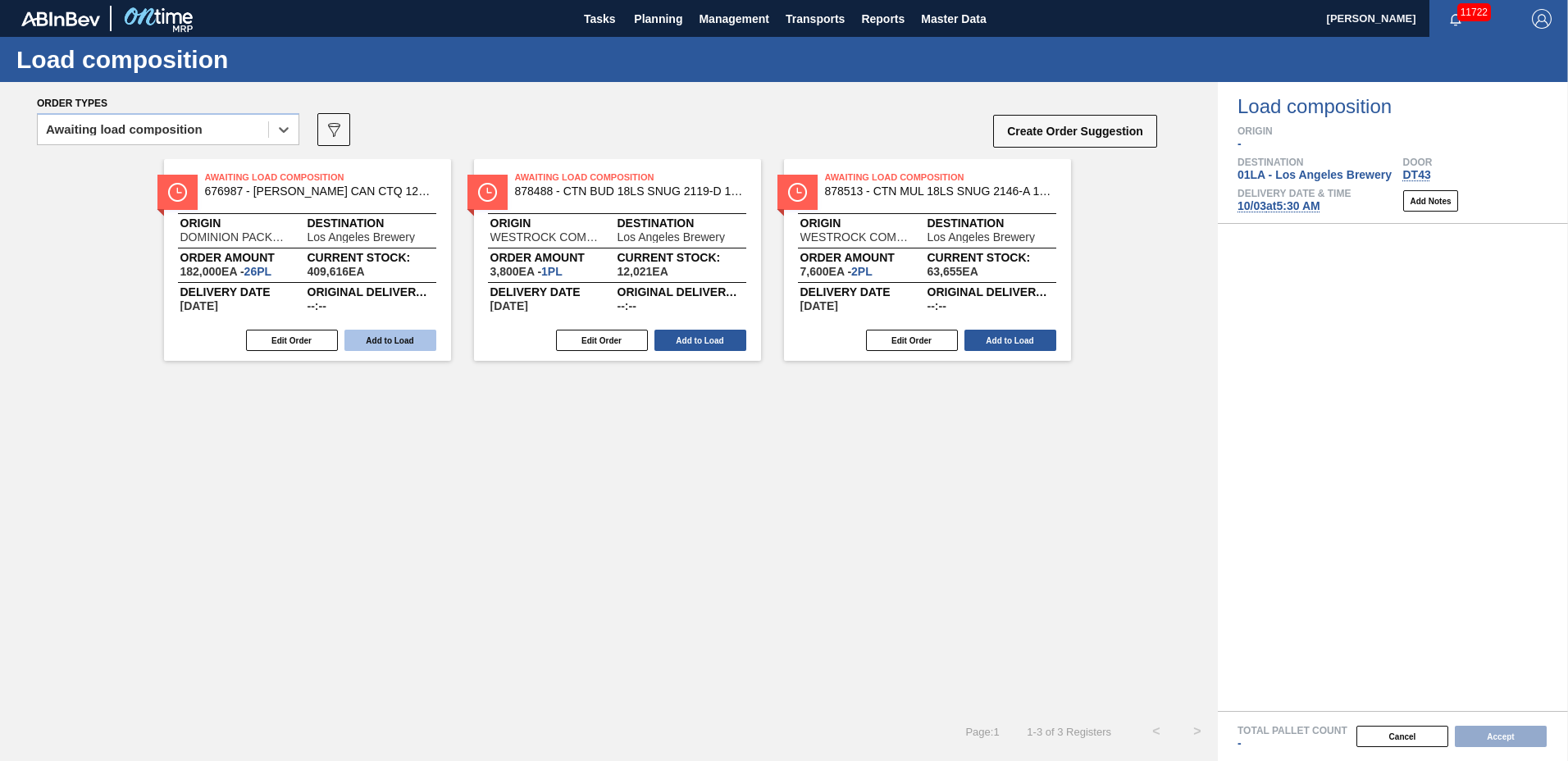
click at [392, 335] on button "Add to Load" at bounding box center [390, 339] width 92 height 21
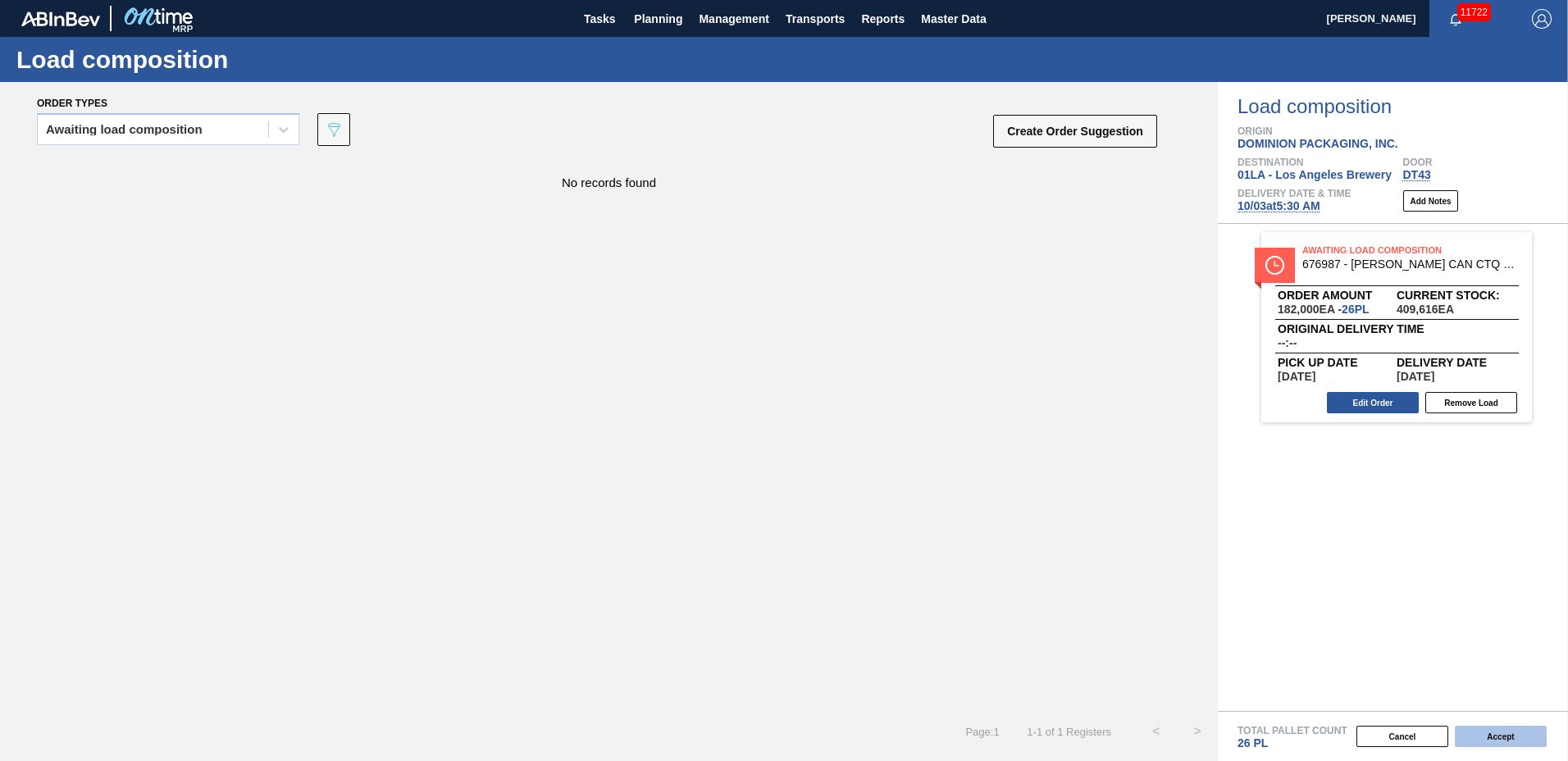
click at [1526, 735] on button "Accept" at bounding box center [1500, 735] width 92 height 21
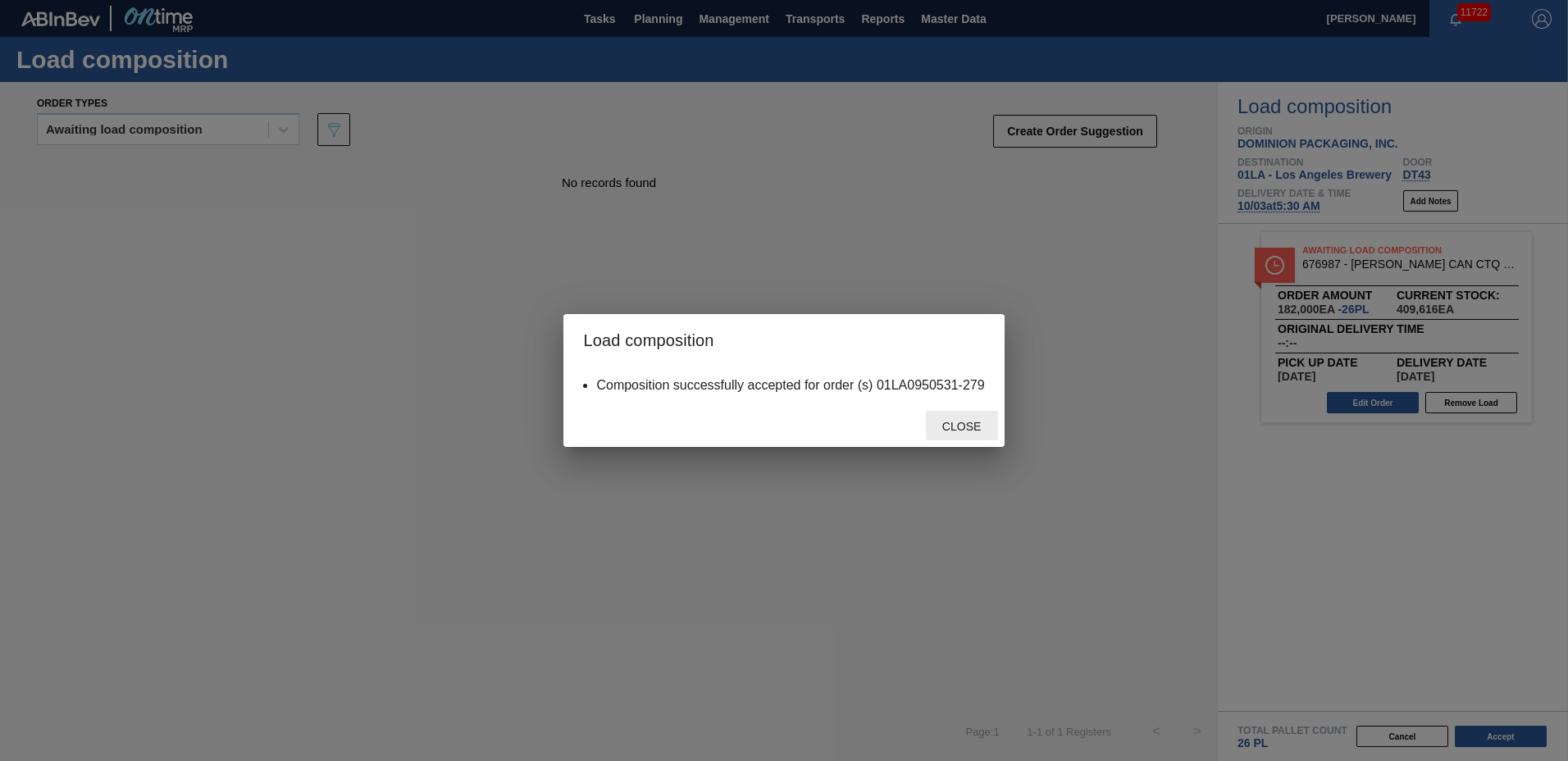
click at [940, 432] on span "Close" at bounding box center [961, 426] width 65 height 13
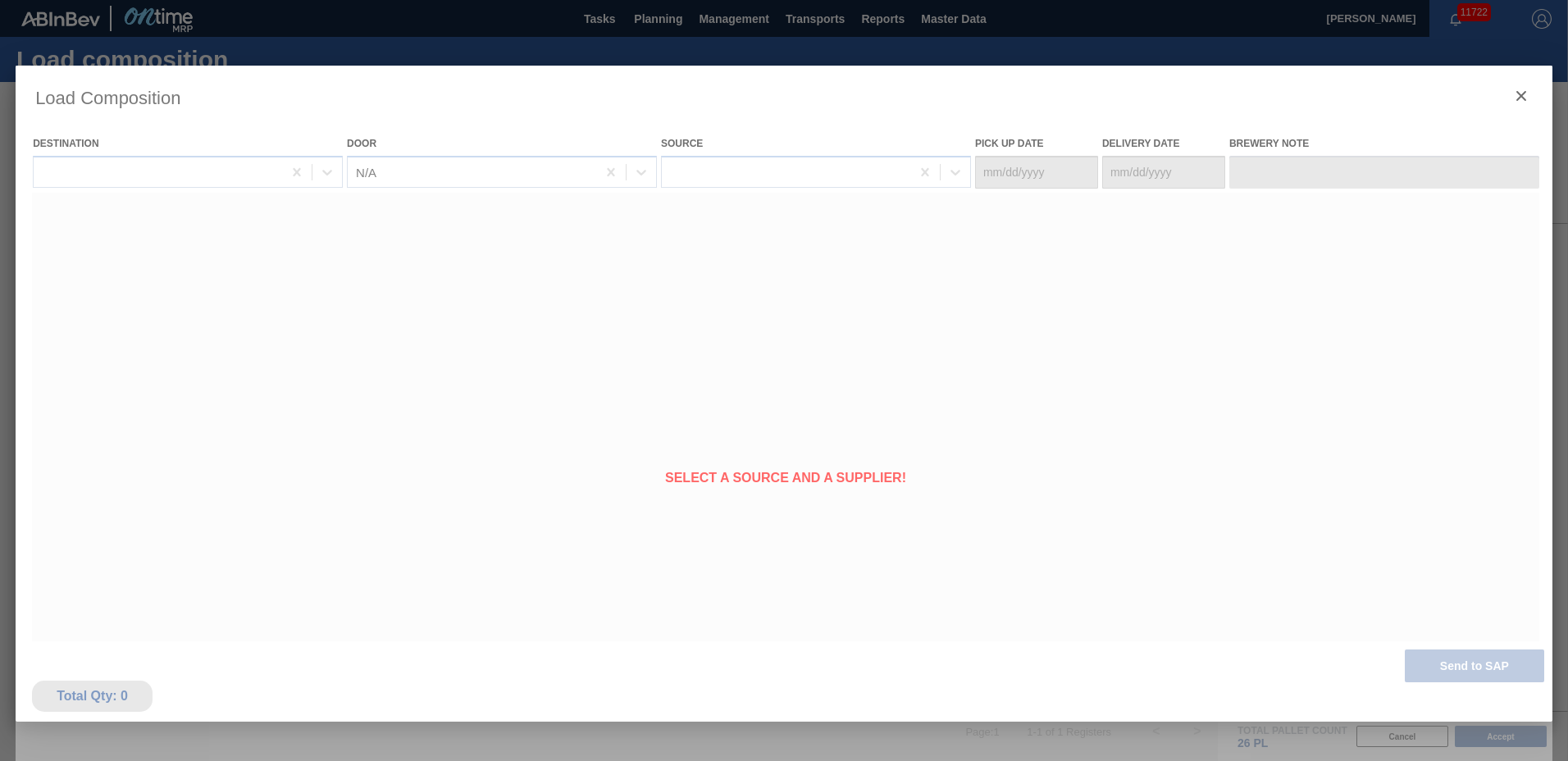
type Date "[DATE]"
type Date "10/03/2025"
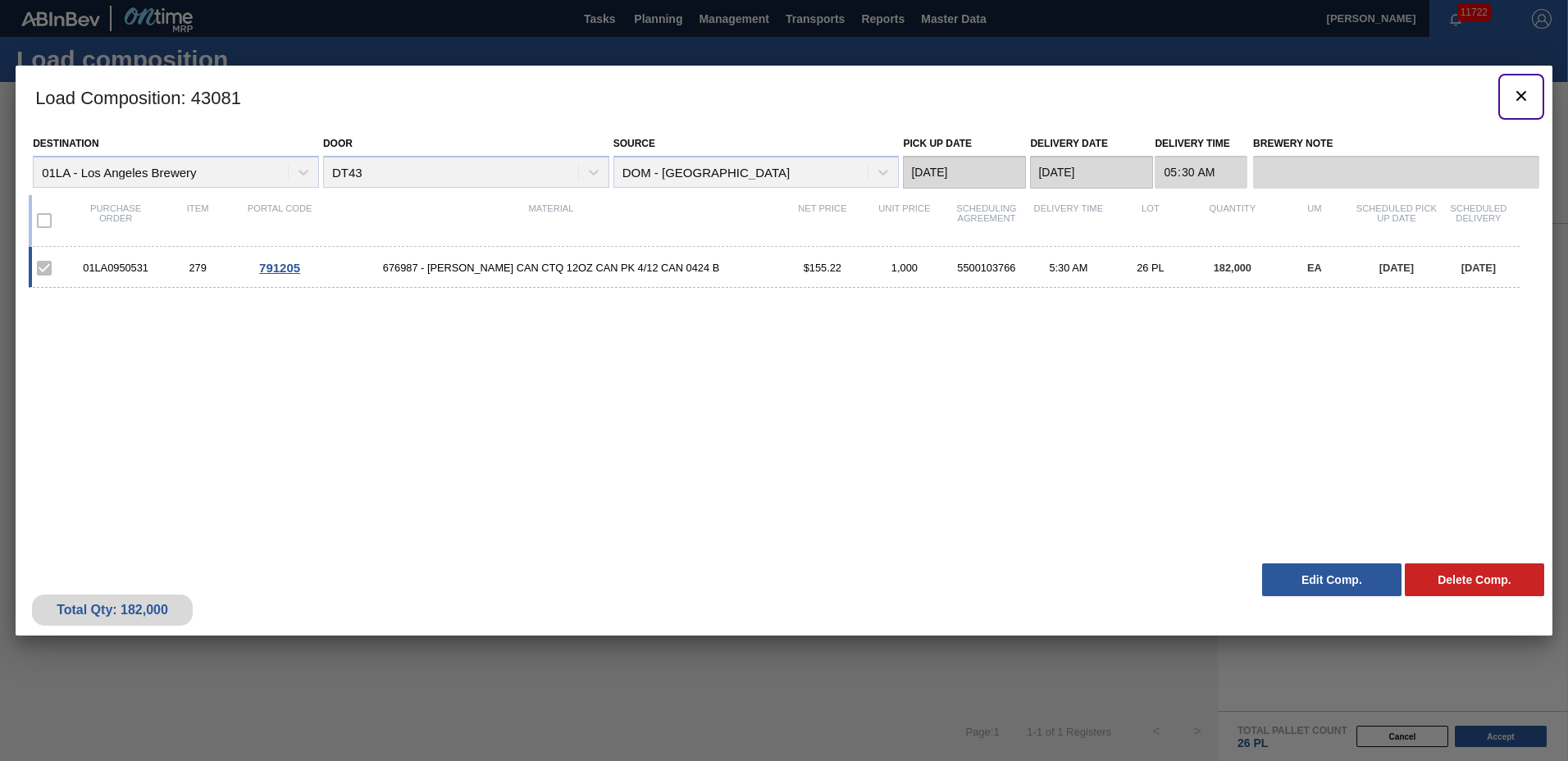
click at [1521, 94] on icon "botão de ícone" at bounding box center [1521, 96] width 10 height 10
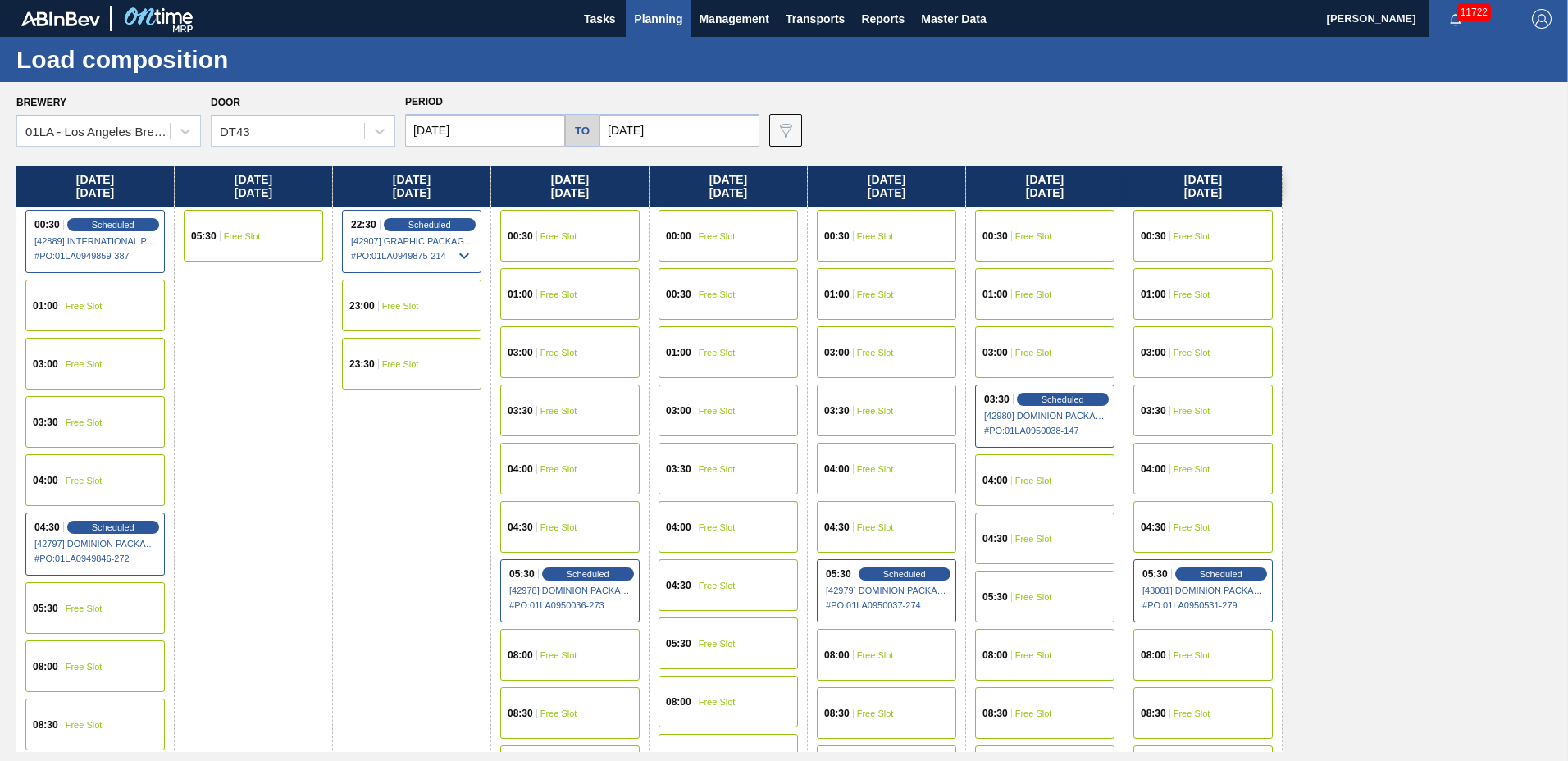
click at [649, 17] on span "Planning" at bounding box center [657, 19] width 48 height 20
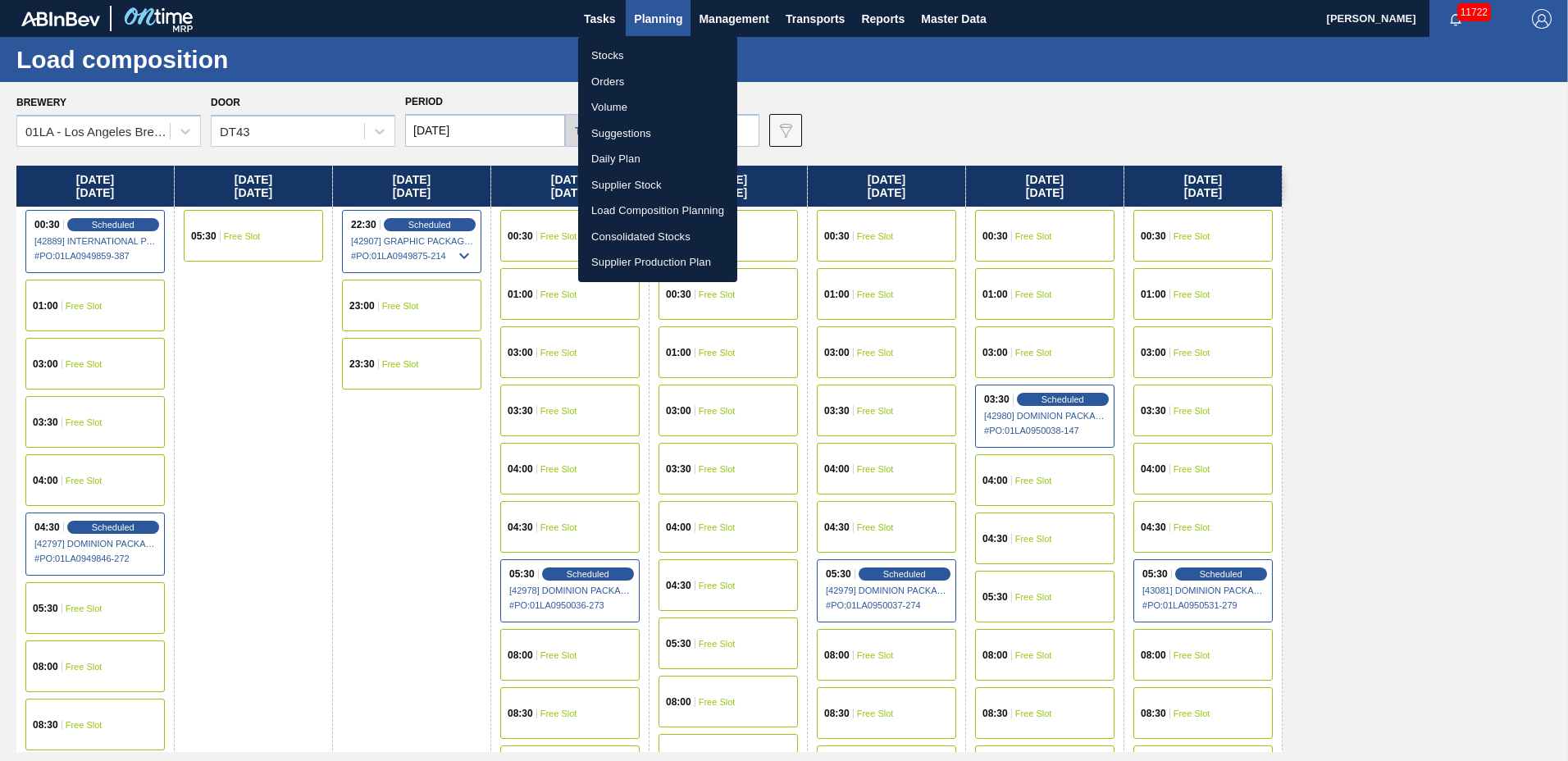
click at [613, 126] on li "Suggestions" at bounding box center [657, 133] width 159 height 26
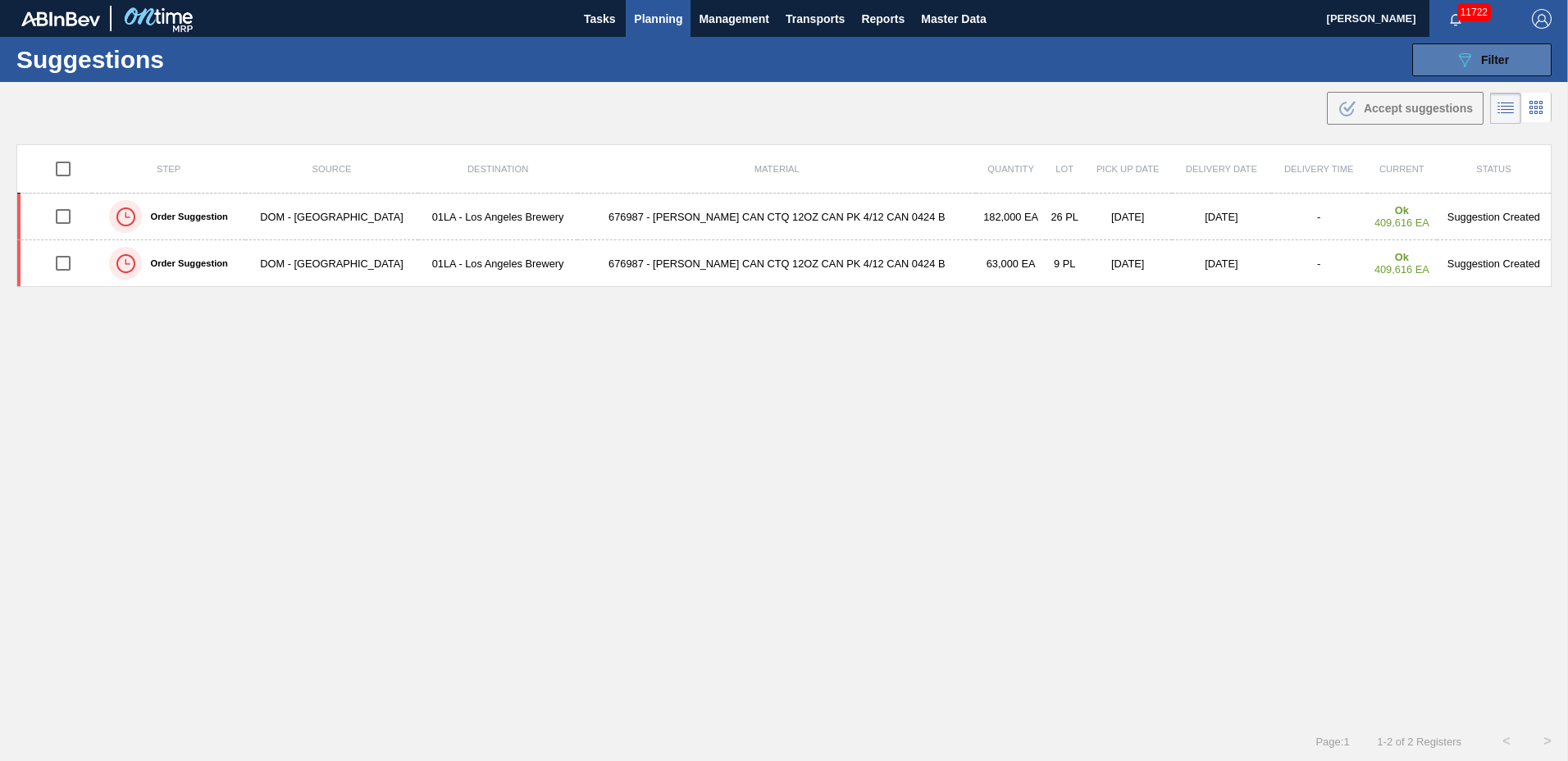
click at [1457, 55] on icon "089F7B8B-B2A5-4AFE-B5C0-19BA573D28AC" at bounding box center [1465, 60] width 20 height 20
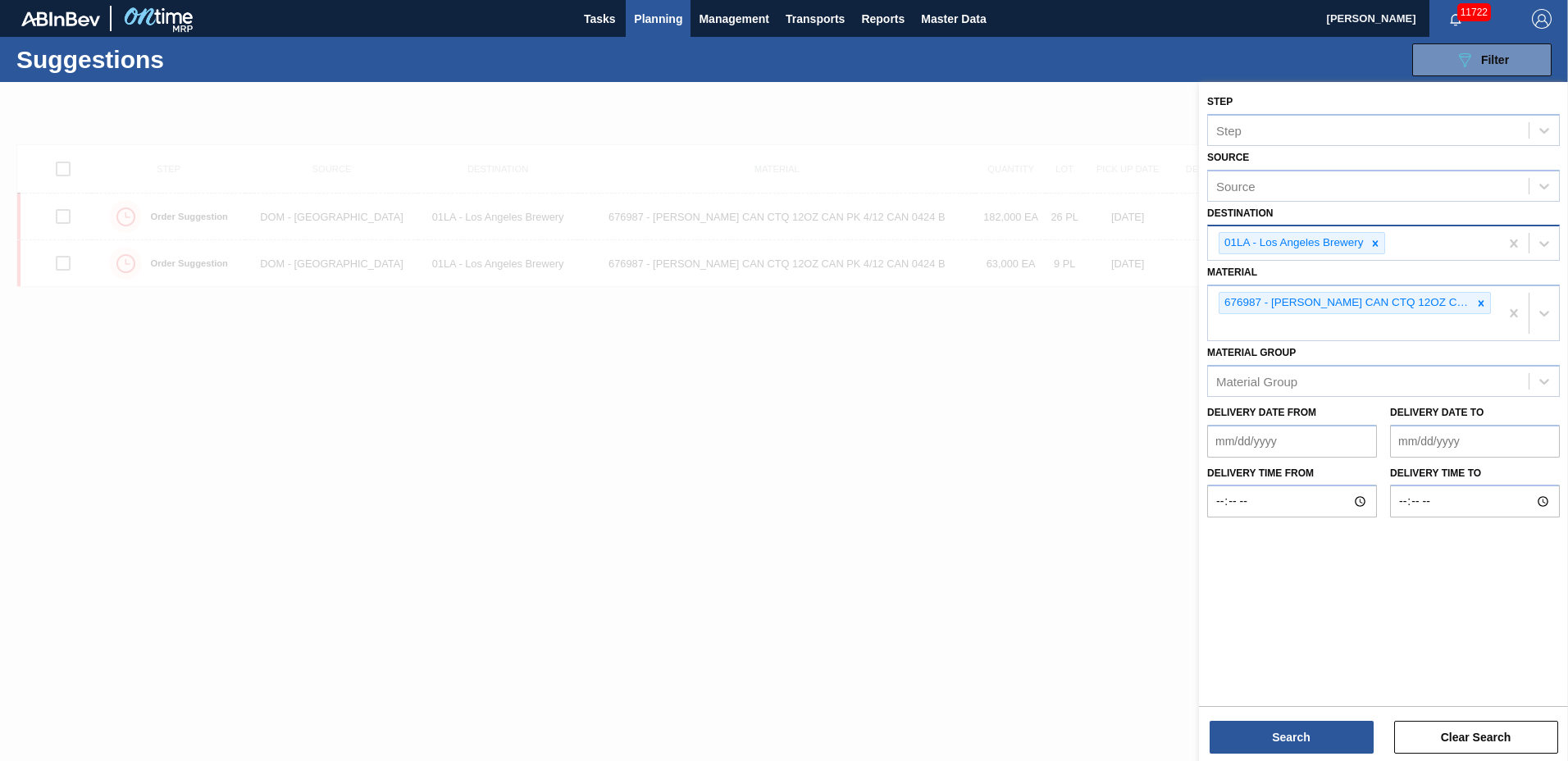
click at [1327, 238] on div "01LA - Los Angeles Brewery" at bounding box center [1292, 243] width 147 height 20
click at [1373, 238] on icon at bounding box center [1375, 244] width 12 height 12
click at [1408, 235] on div "Source" at bounding box center [1367, 242] width 320 height 24
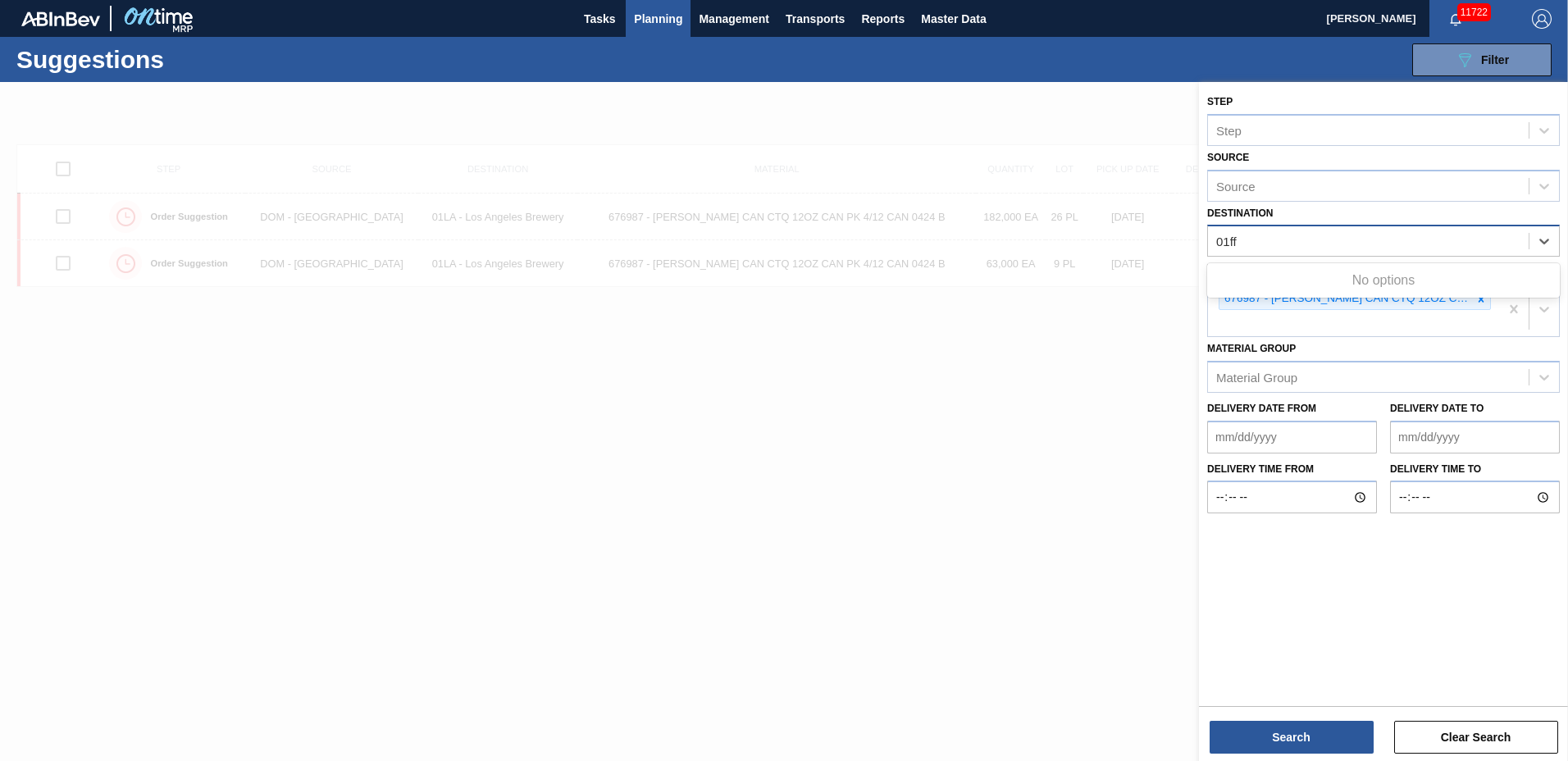
type input "01ff"
click at [1479, 302] on icon at bounding box center [1481, 298] width 5 height 5
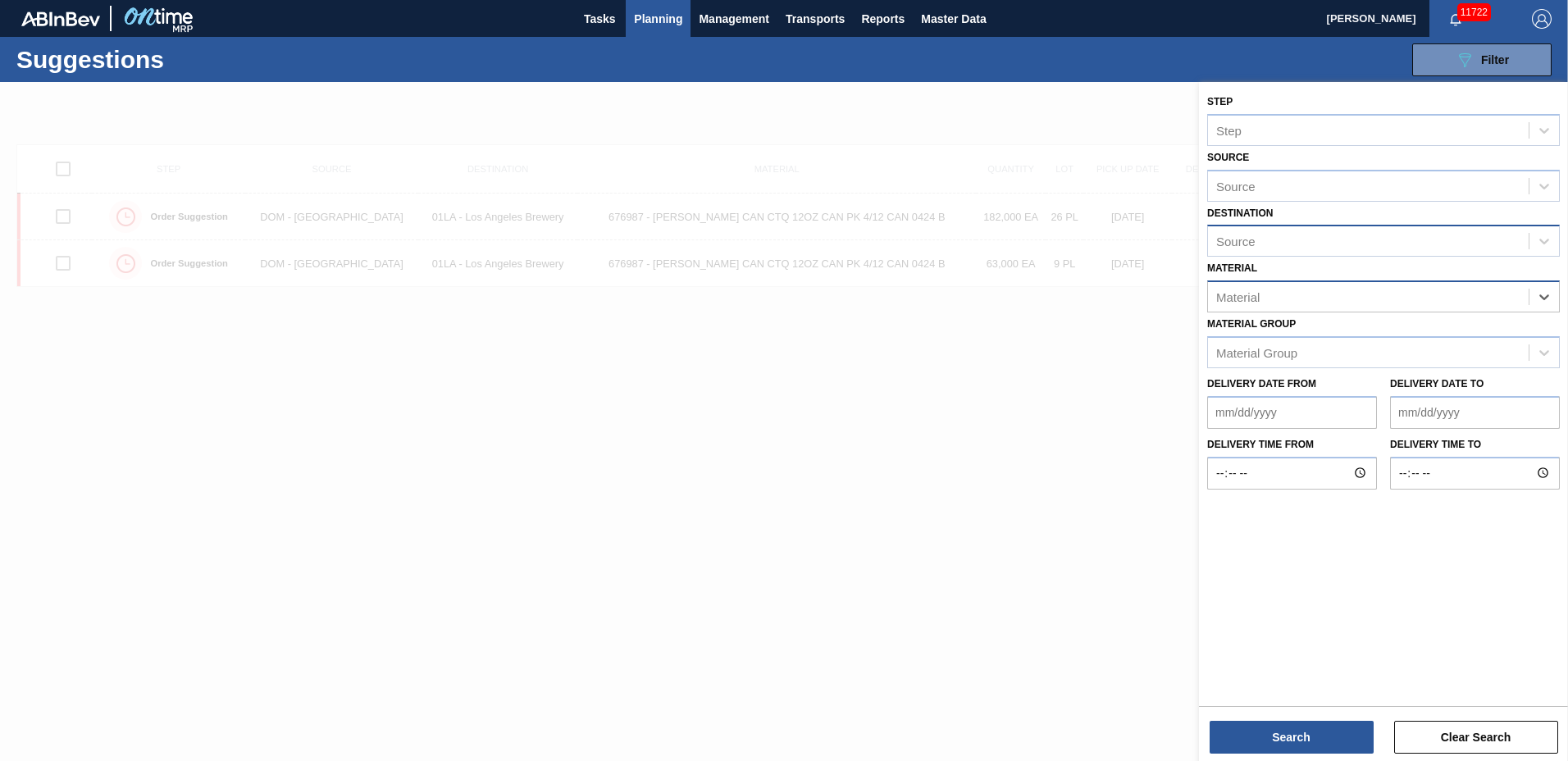
click at [1362, 244] on div "Source" at bounding box center [1367, 242] width 320 height 24
click at [644, 15] on span "Planning" at bounding box center [657, 19] width 48 height 20
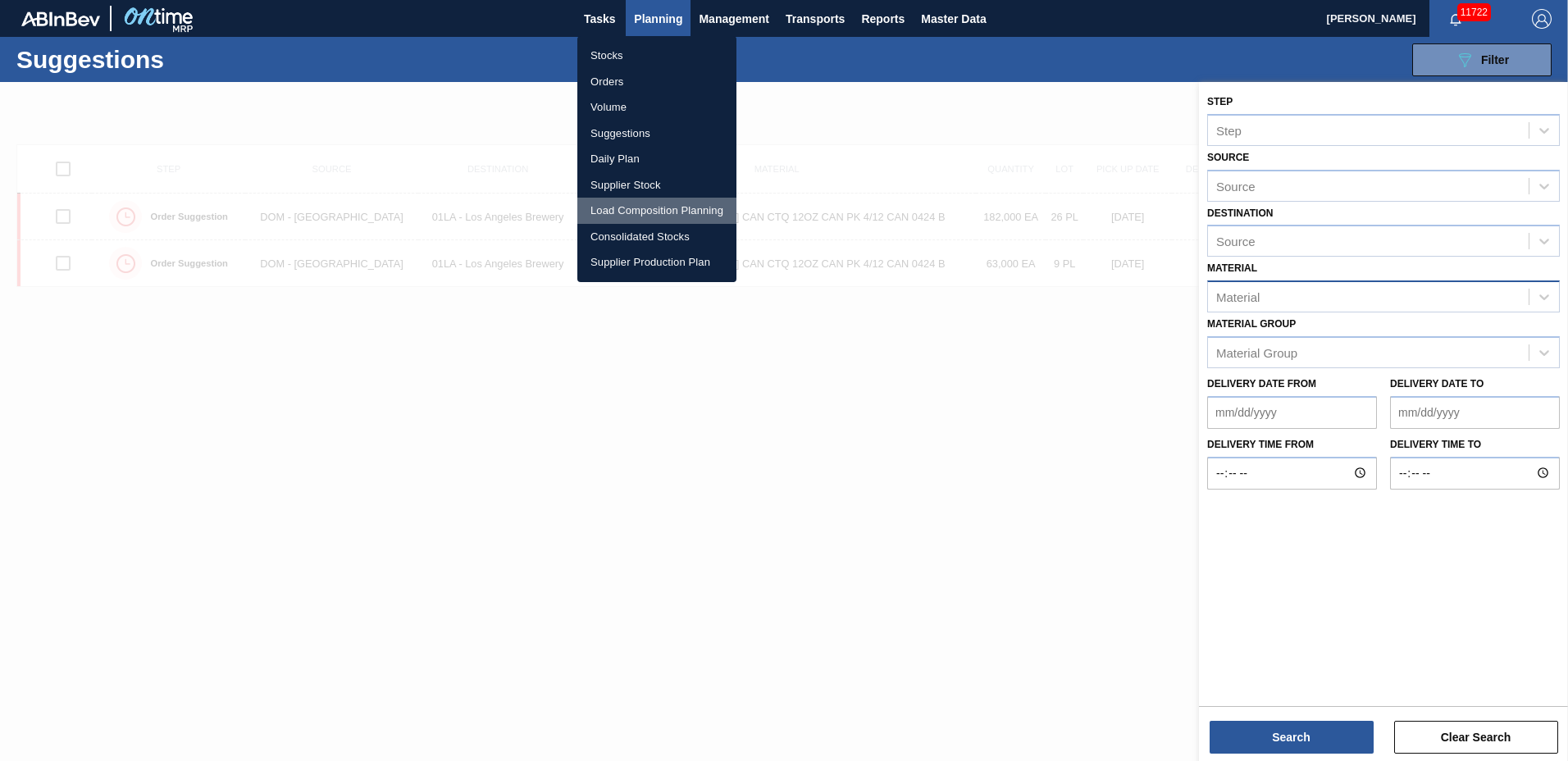
click at [626, 210] on li "Load Composition Planning" at bounding box center [656, 210] width 159 height 26
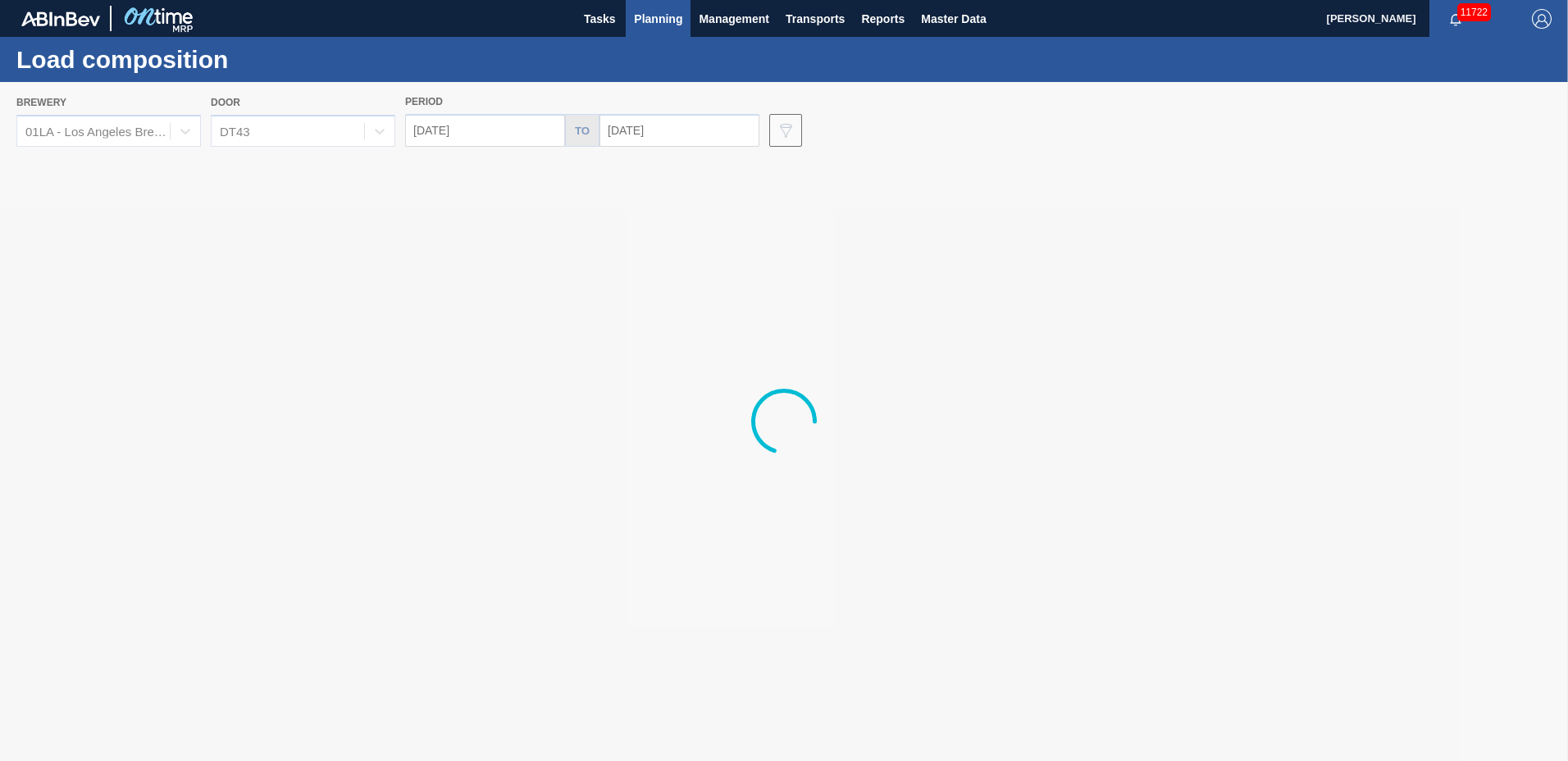
click at [89, 127] on div at bounding box center [784, 422] width 1568 height 679
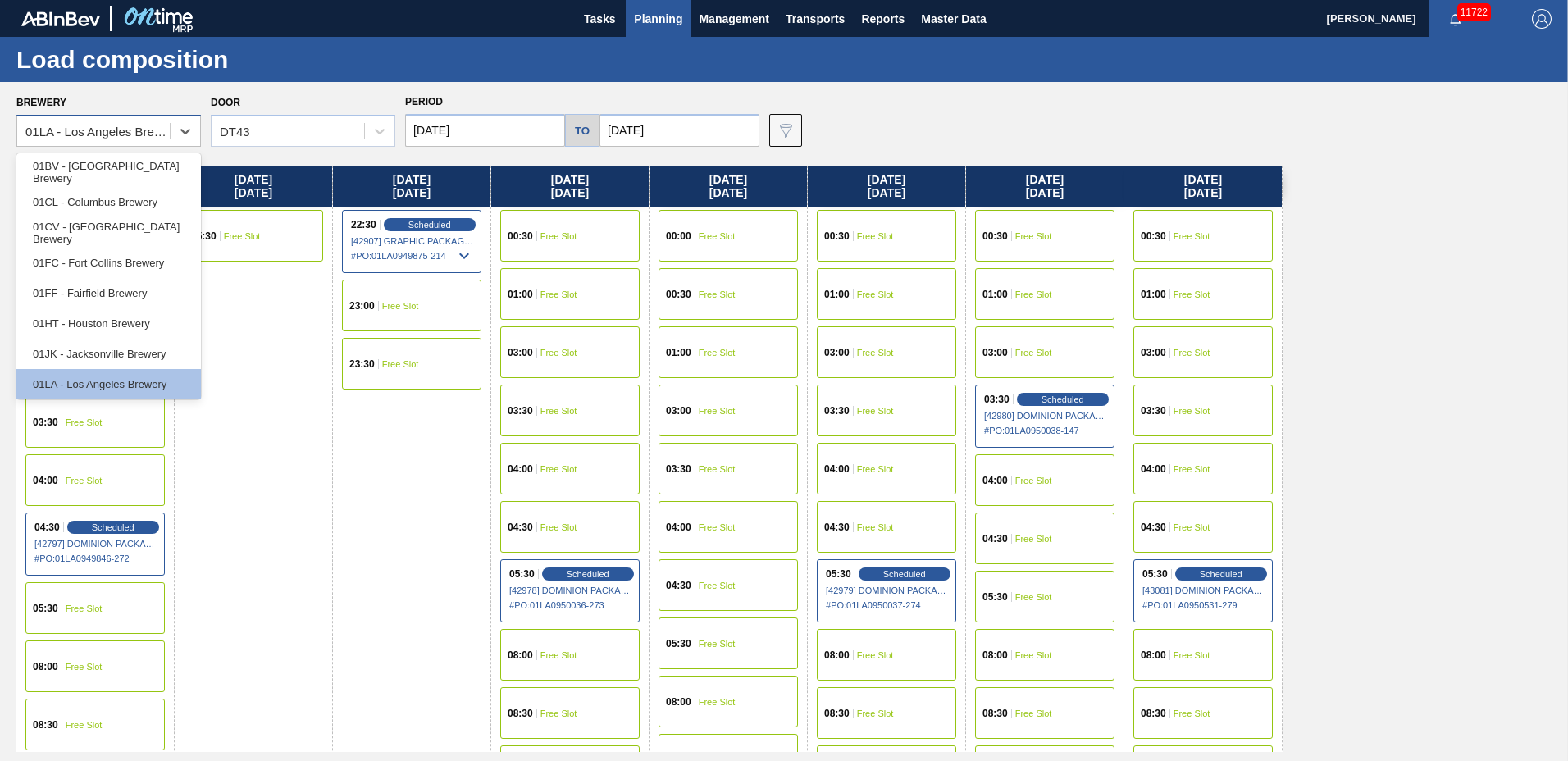
click at [89, 127] on div "01LA - Los Angeles Brewery" at bounding box center [99, 131] width 146 height 14
click at [109, 298] on div "01FF - Fairfield Brewery" at bounding box center [109, 293] width 184 height 30
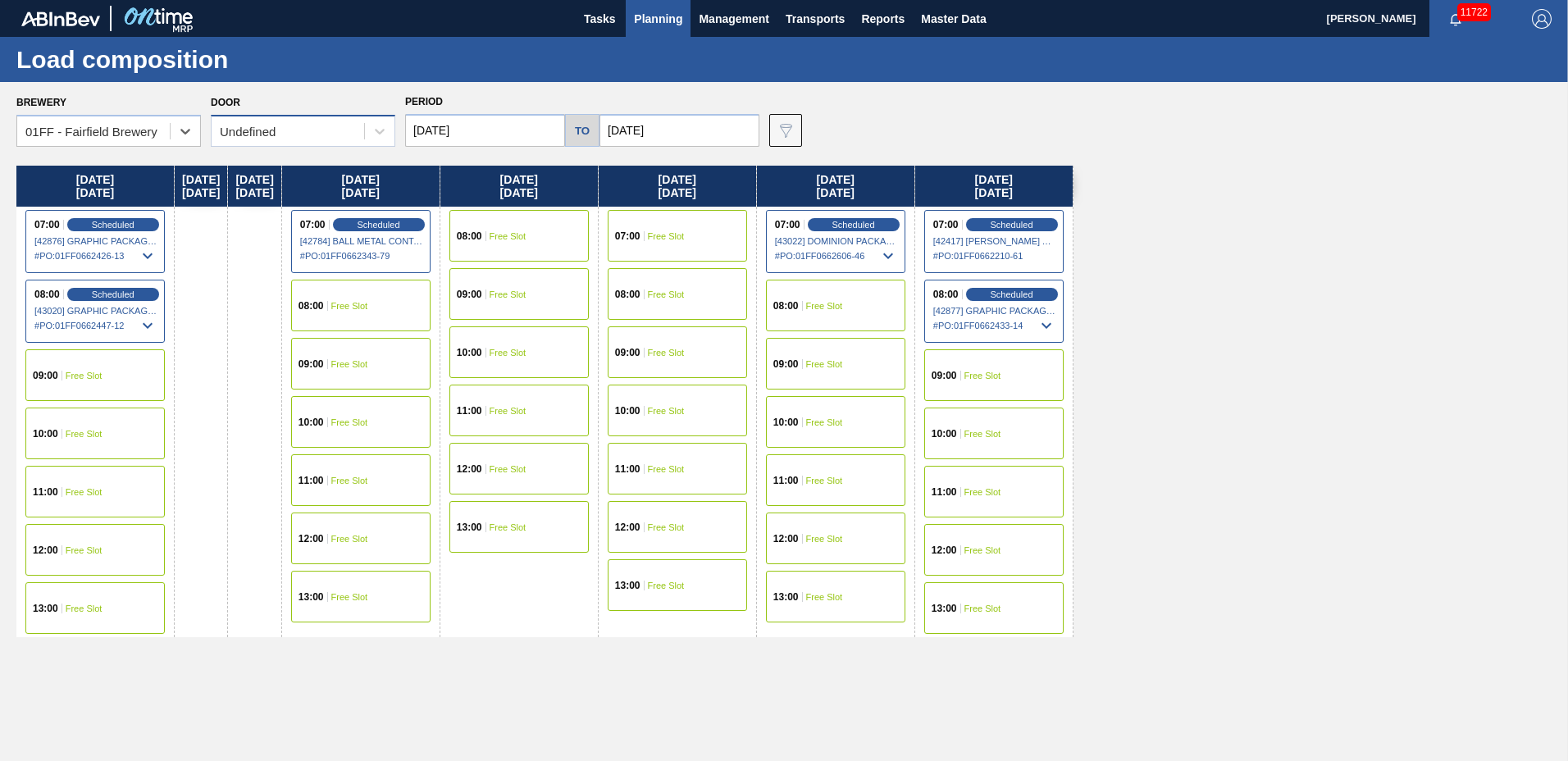
click at [282, 132] on div "Undefined" at bounding box center [287, 131] width 152 height 24
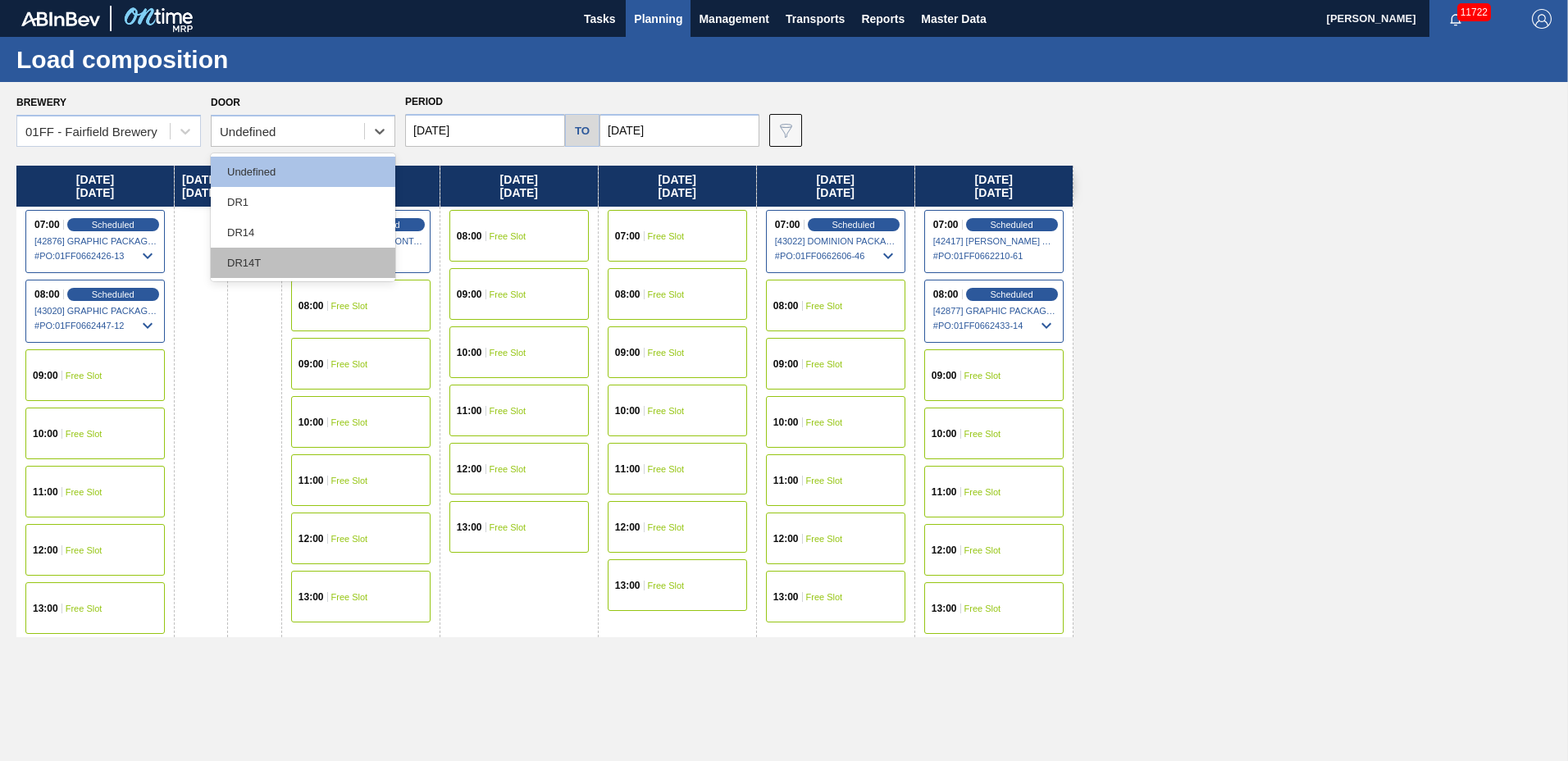
click at [273, 263] on div "DR14T" at bounding box center [303, 262] width 184 height 30
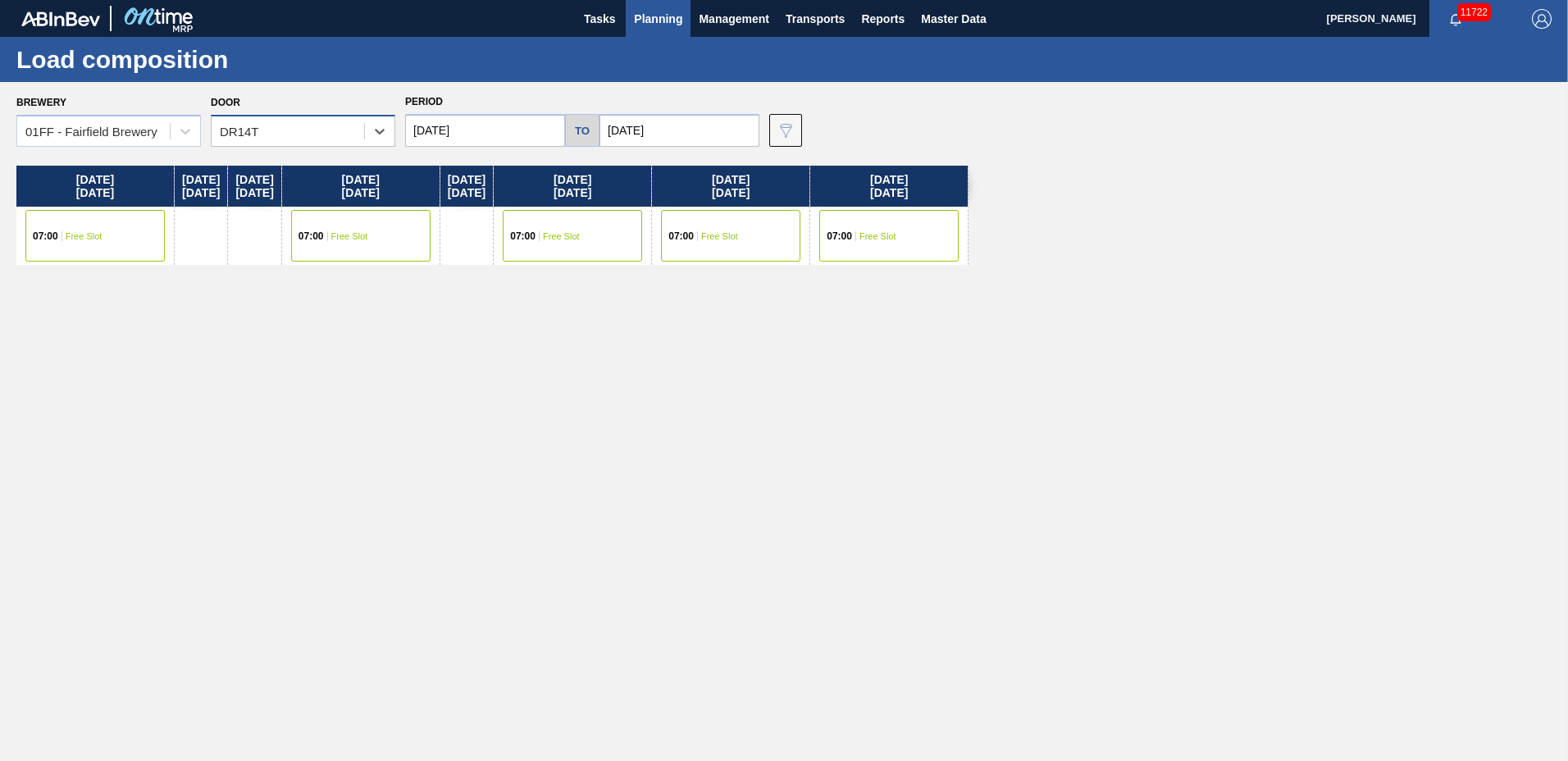
click at [290, 131] on div "DR14T" at bounding box center [287, 131] width 152 height 24
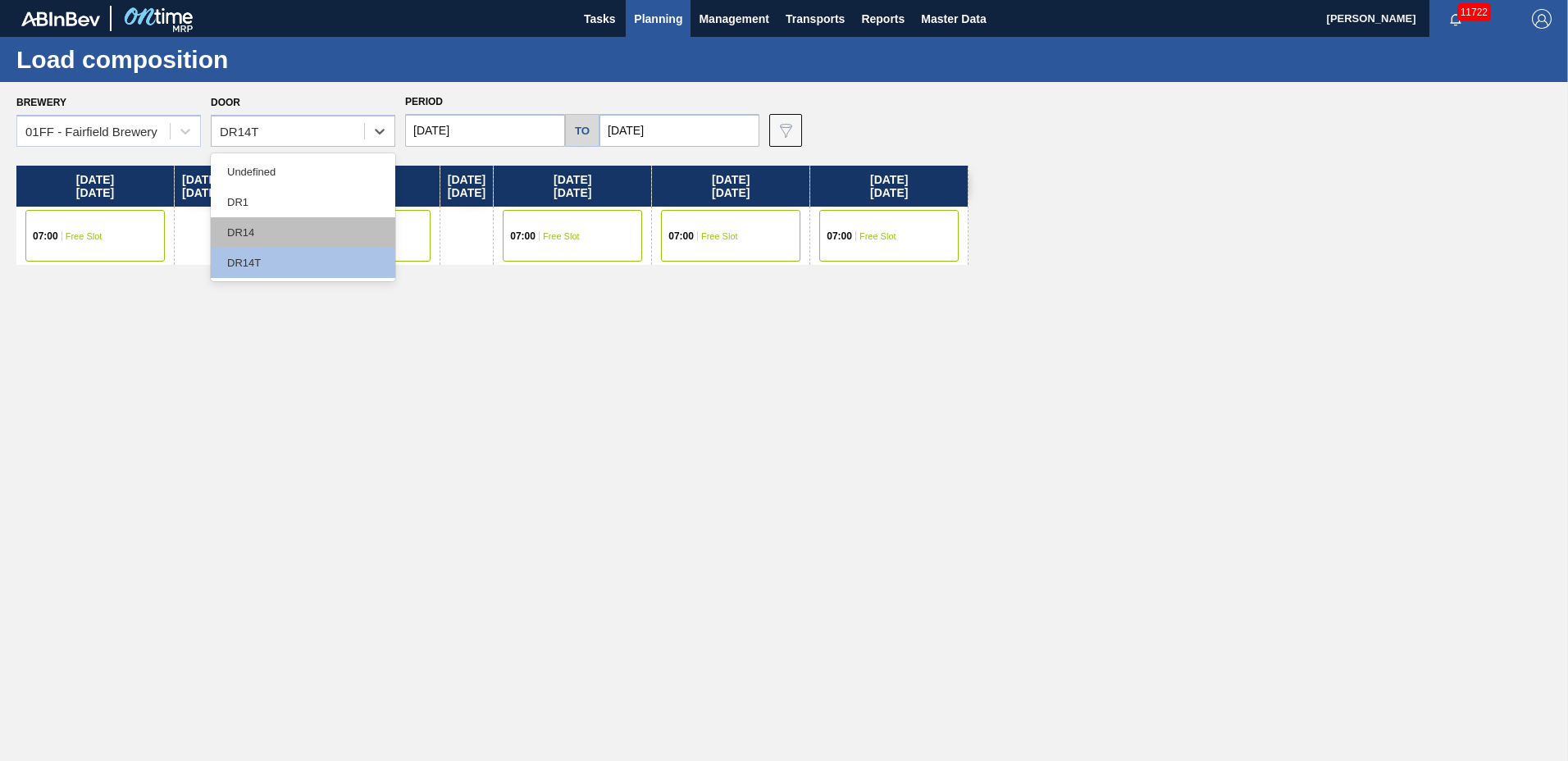
click at [292, 244] on div "DR14" at bounding box center [303, 232] width 184 height 30
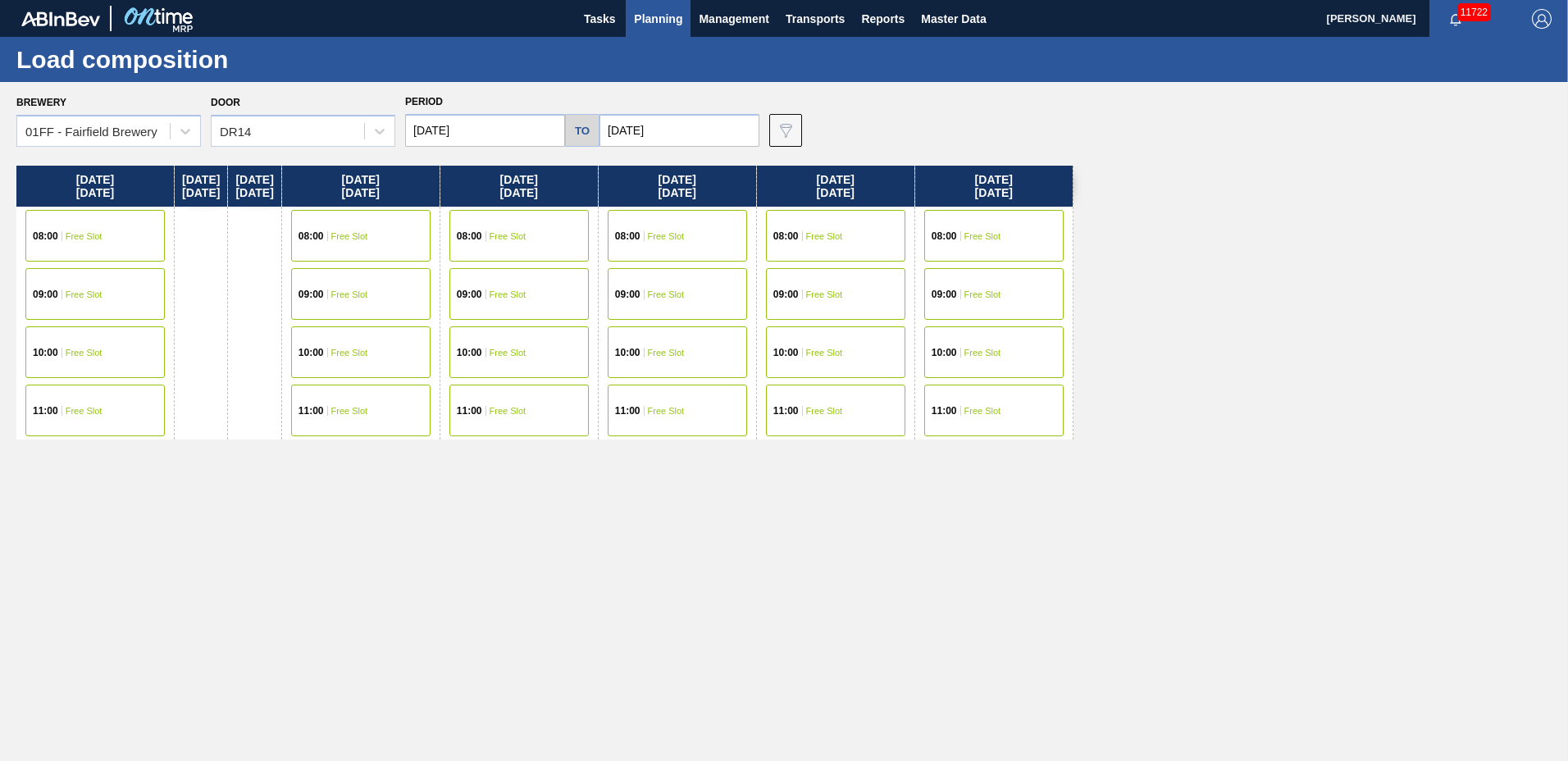
click at [897, 245] on div "08:00 Free Slot" at bounding box center [835, 235] width 140 height 52
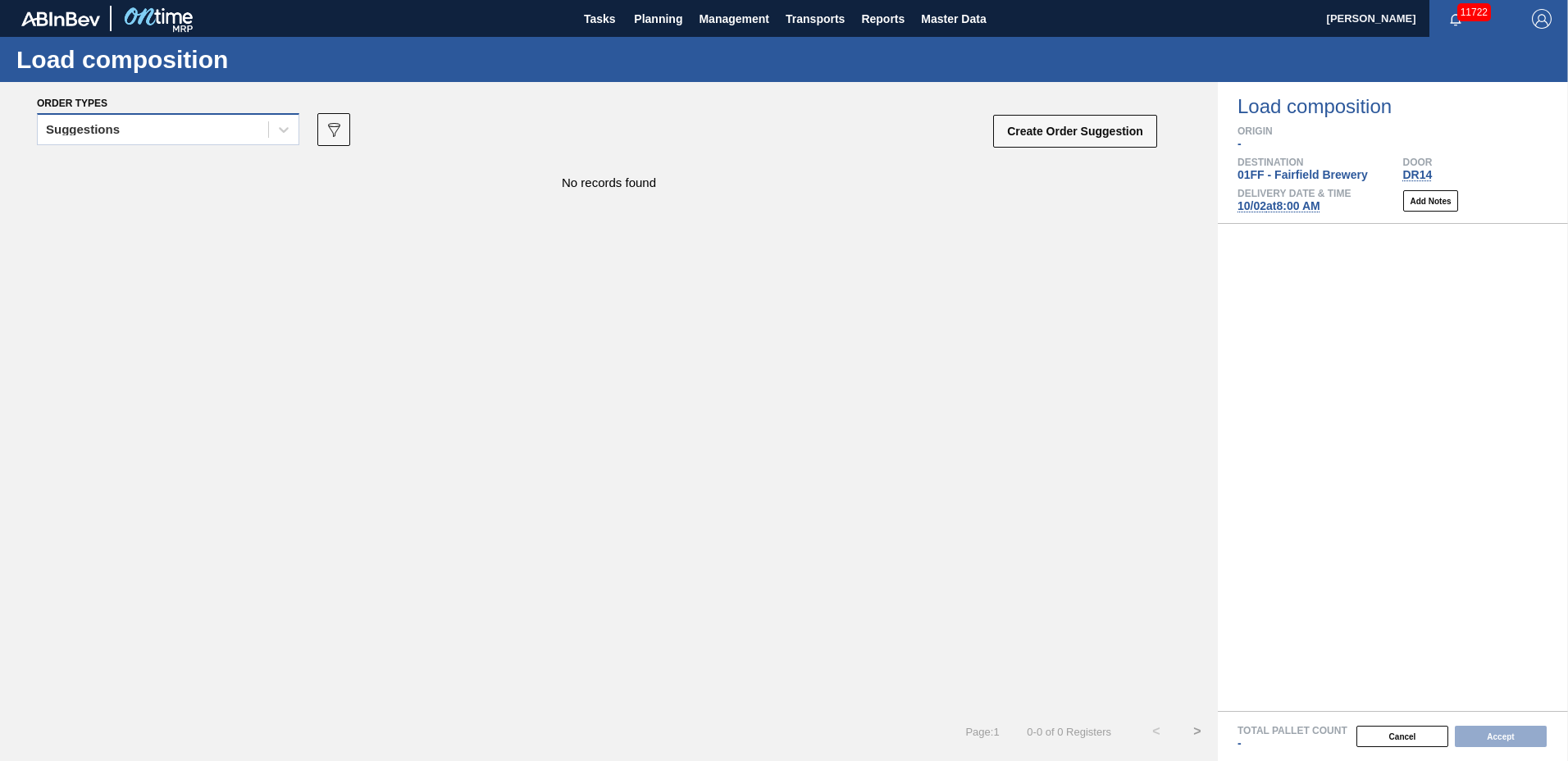
drag, startPoint x: 174, startPoint y: 124, endPoint x: 187, endPoint y: 146, distance: 25.6
click at [177, 126] on div "Suggestions" at bounding box center [152, 130] width 230 height 24
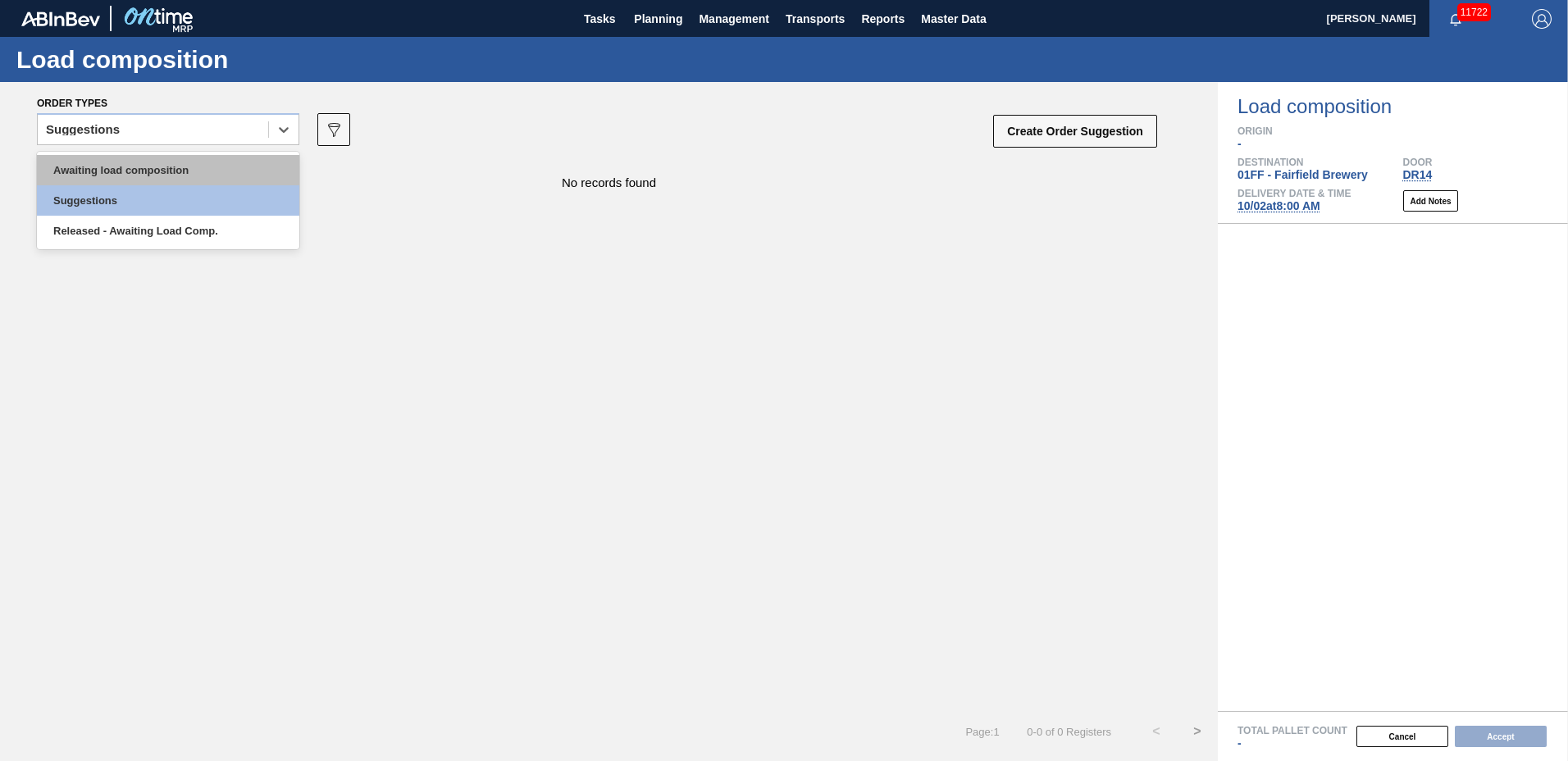
click at [191, 165] on div "Awaiting load composition" at bounding box center [167, 170] width 262 height 30
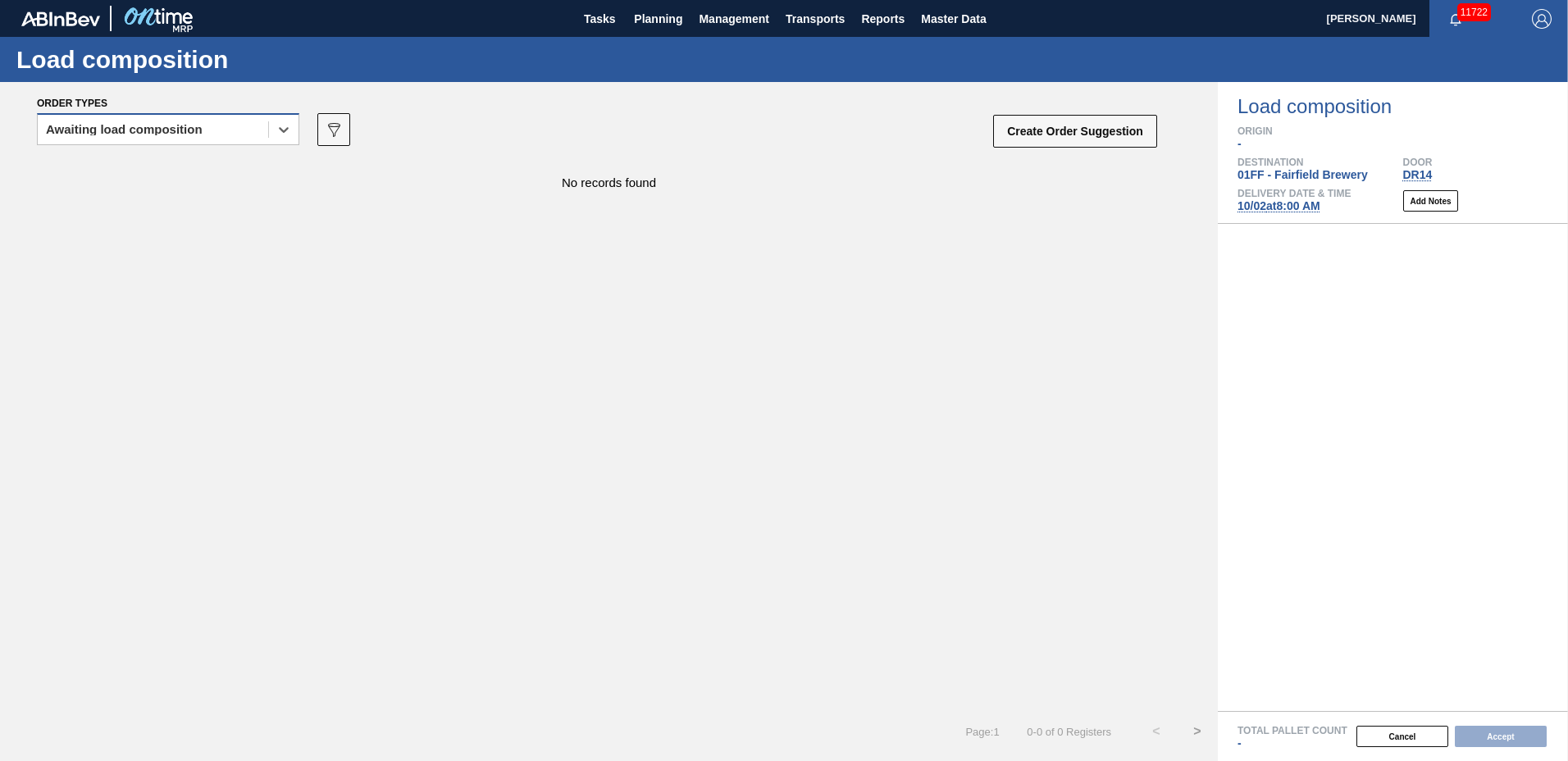
click at [157, 114] on div "Awaiting load composition" at bounding box center [167, 129] width 262 height 32
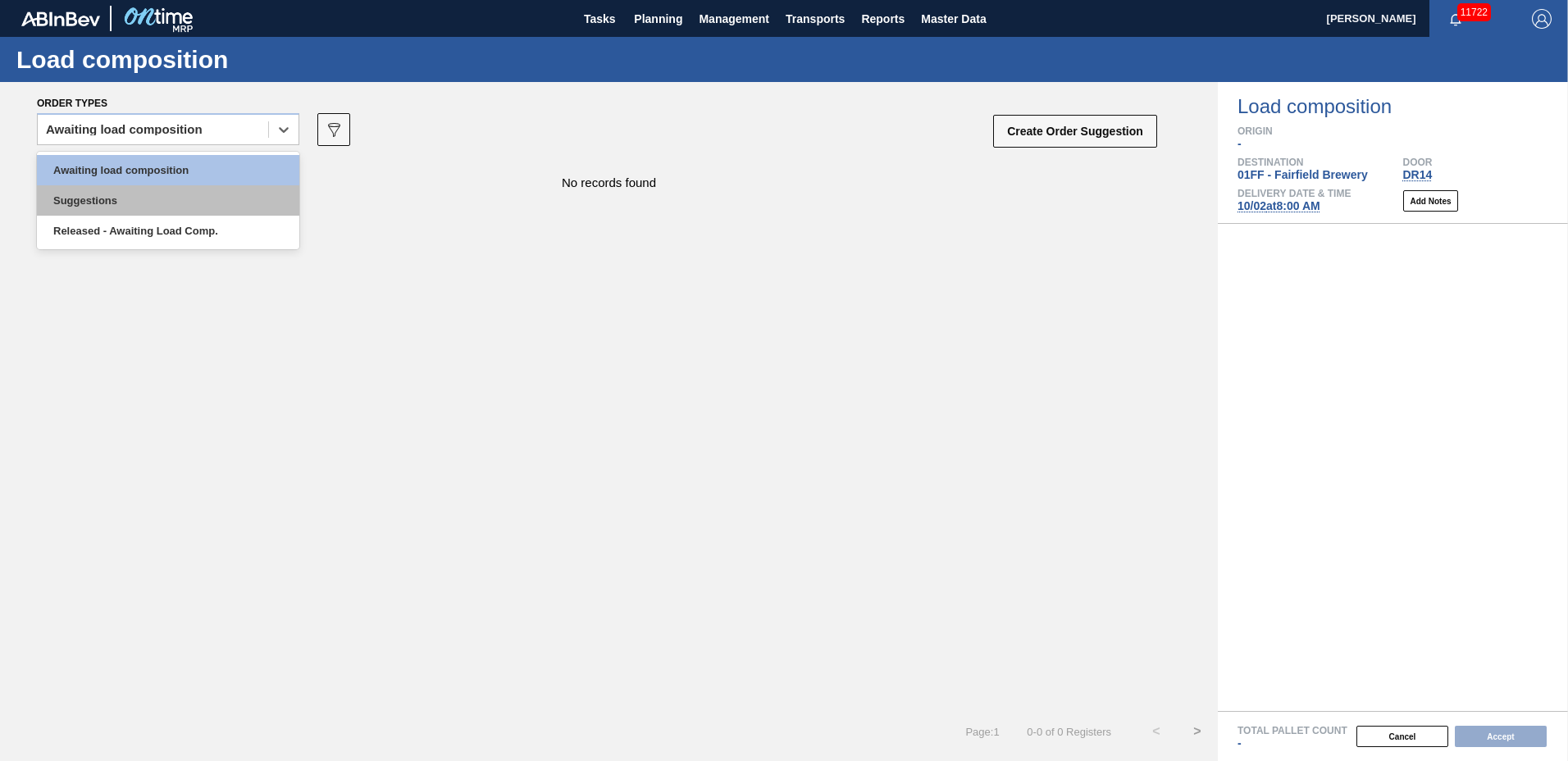
click at [164, 211] on div "Suggestions" at bounding box center [167, 200] width 262 height 30
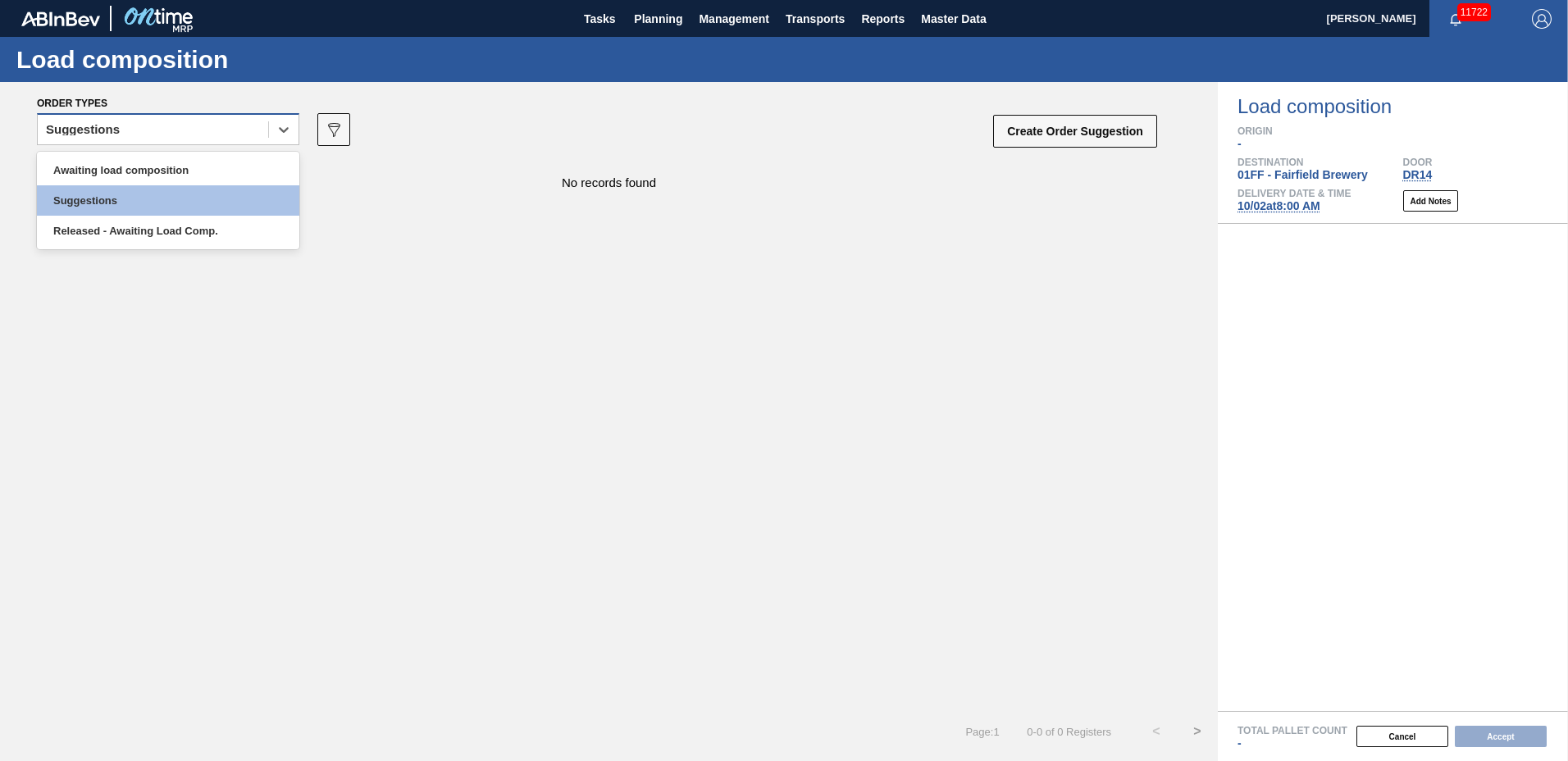
click at [226, 131] on div "Suggestions" at bounding box center [152, 130] width 230 height 24
click at [230, 238] on div "Released - Awaiting Load Comp." at bounding box center [167, 230] width 262 height 30
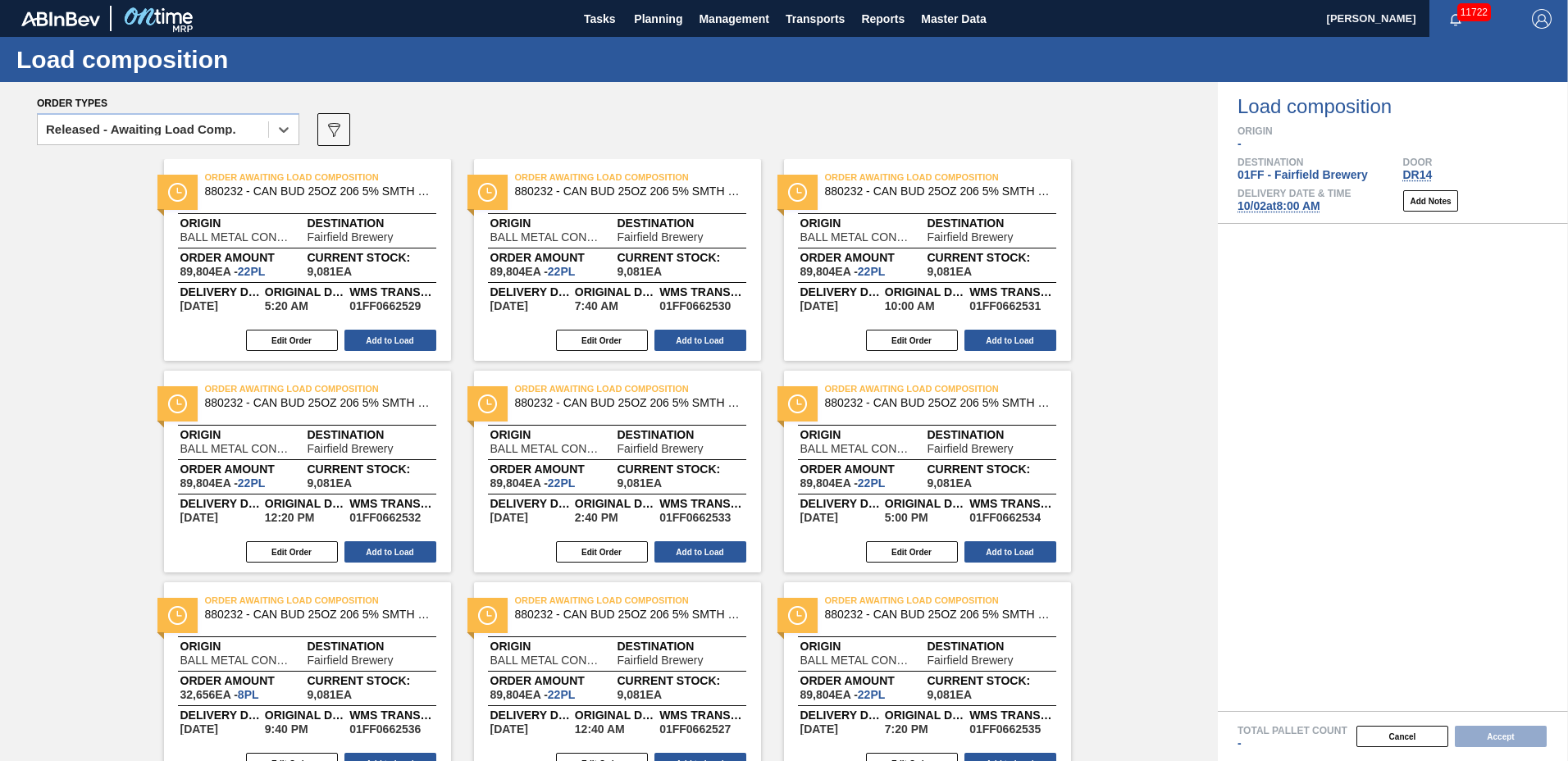
scroll to position [918, 0]
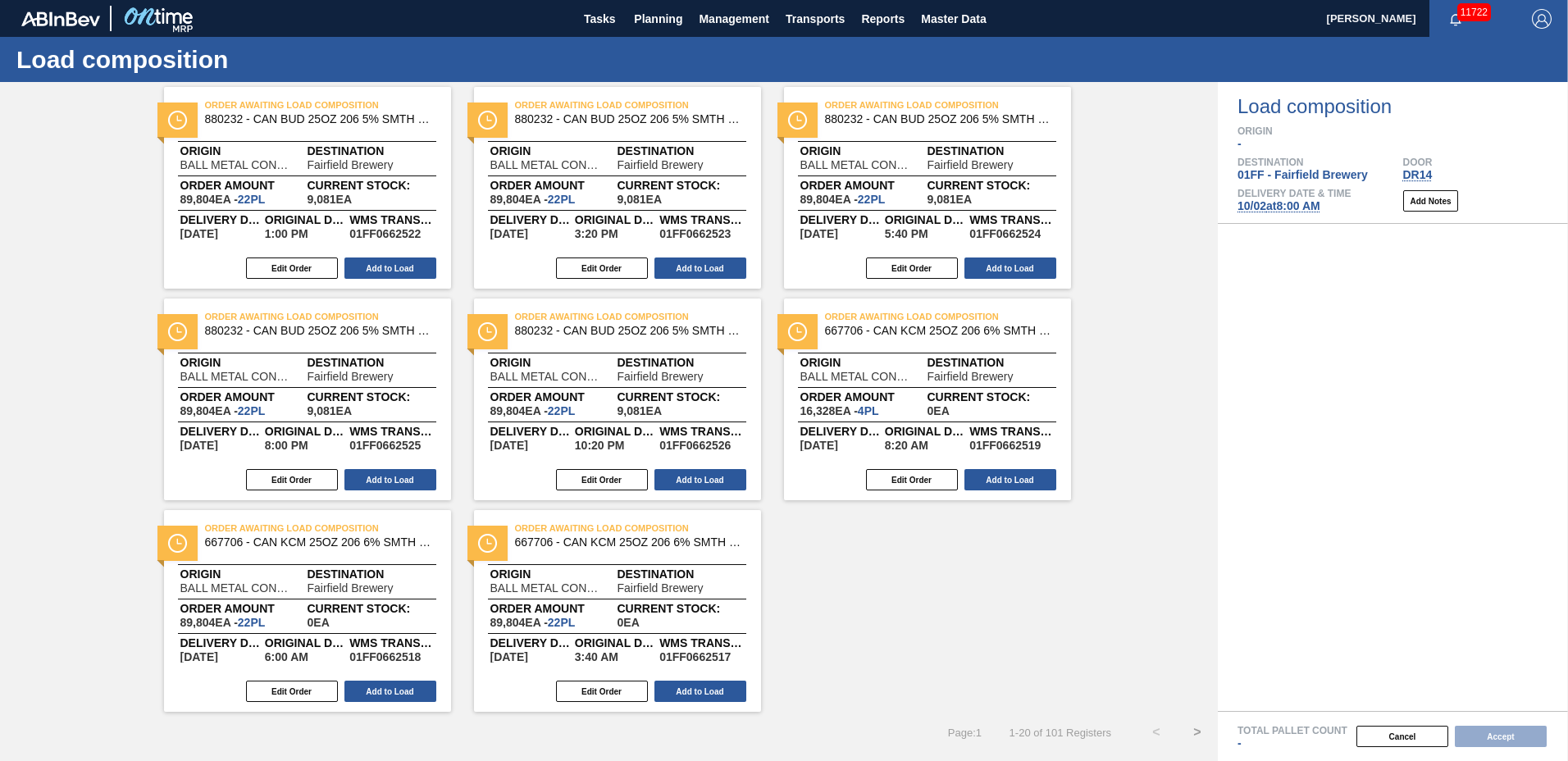
drag, startPoint x: 1100, startPoint y: 254, endPoint x: 1061, endPoint y: 274, distance: 43.8
click at [661, 16] on span "Planning" at bounding box center [657, 19] width 48 height 20
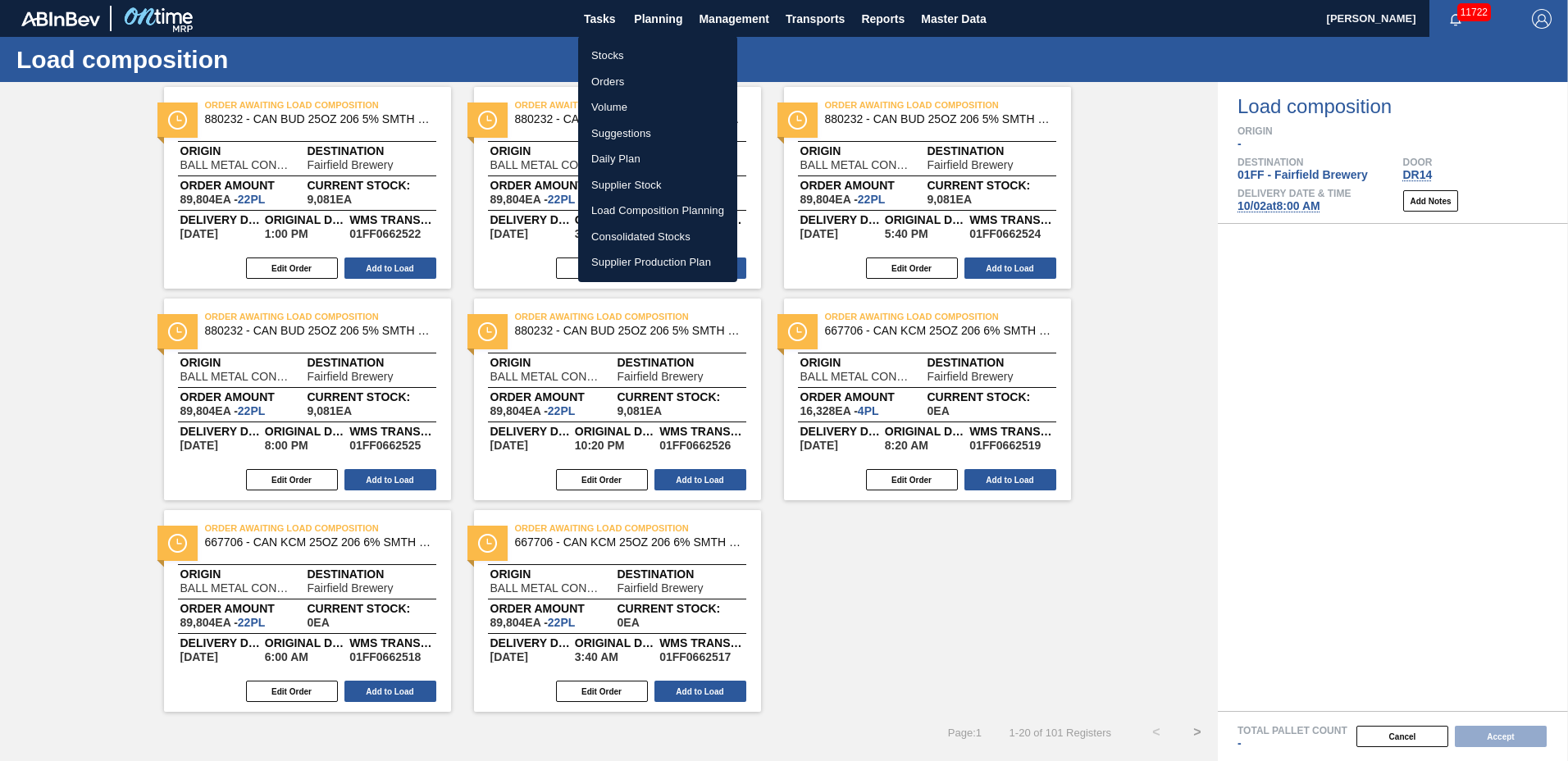
click at [653, 125] on li "Suggestions" at bounding box center [657, 133] width 159 height 26
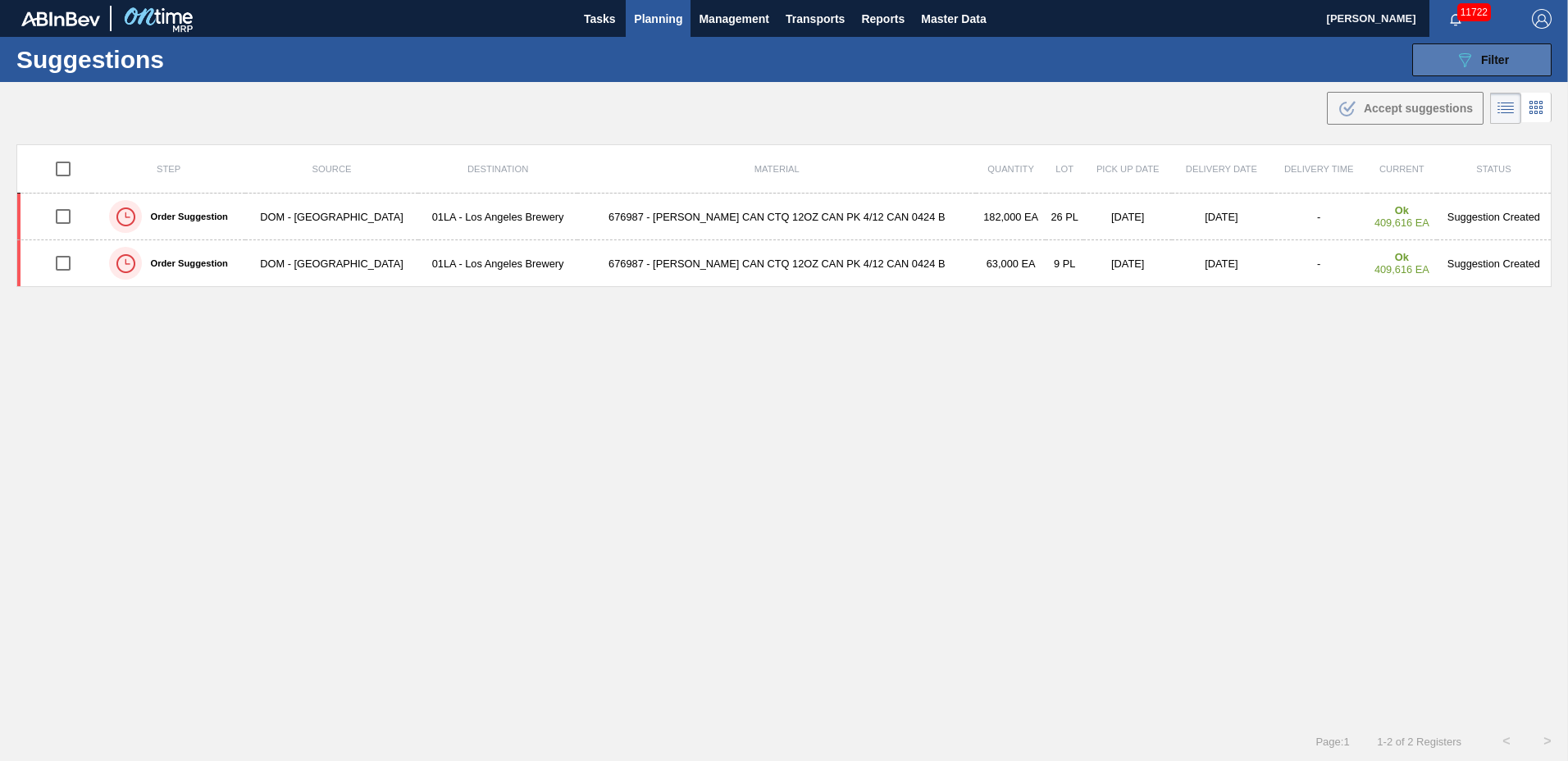
click at [1455, 63] on icon "089F7B8B-B2A5-4AFE-B5C0-19BA573D28AC" at bounding box center [1465, 60] width 20 height 20
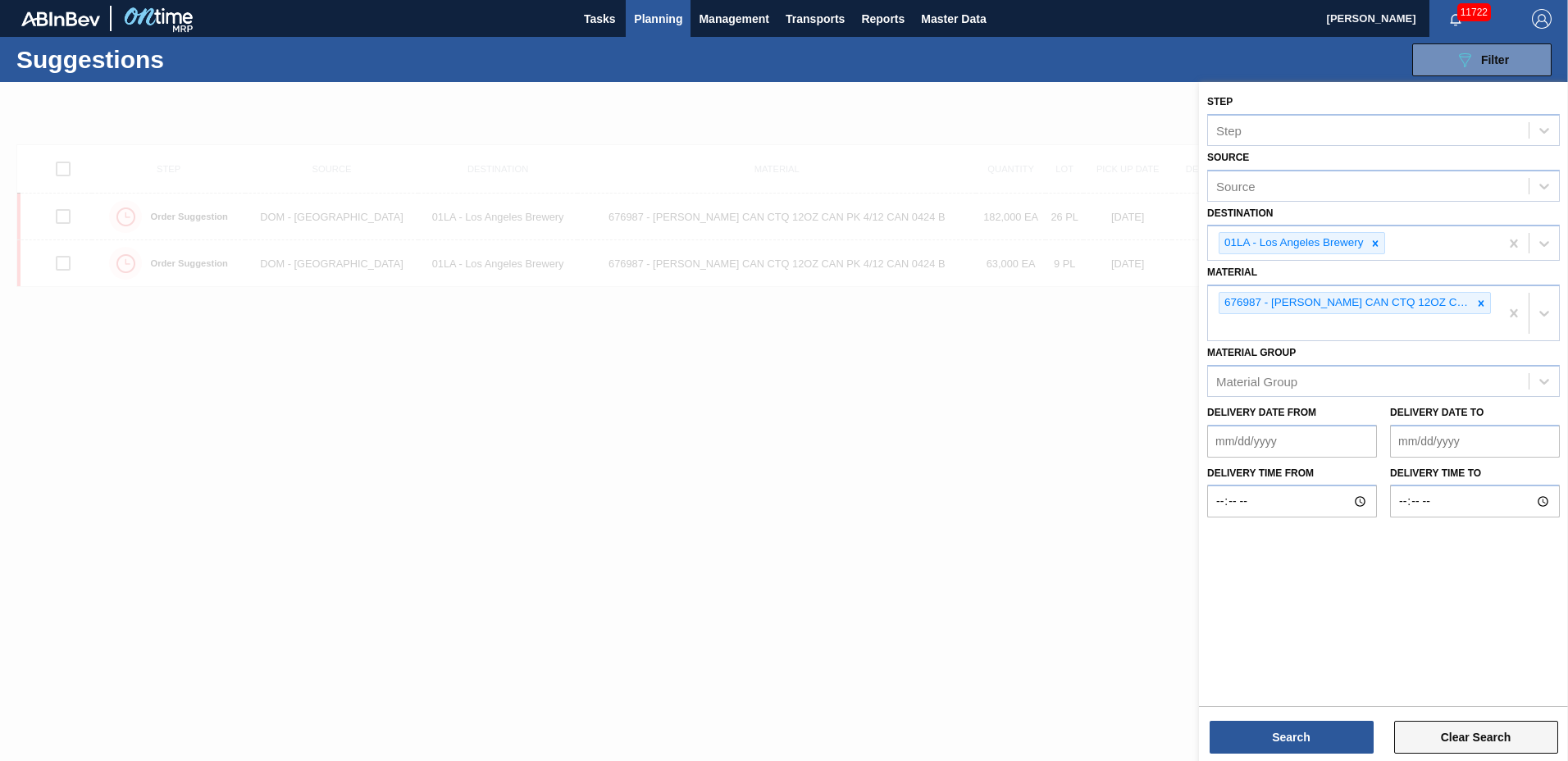
click at [1423, 739] on button "Clear Search" at bounding box center [1476, 737] width 164 height 33
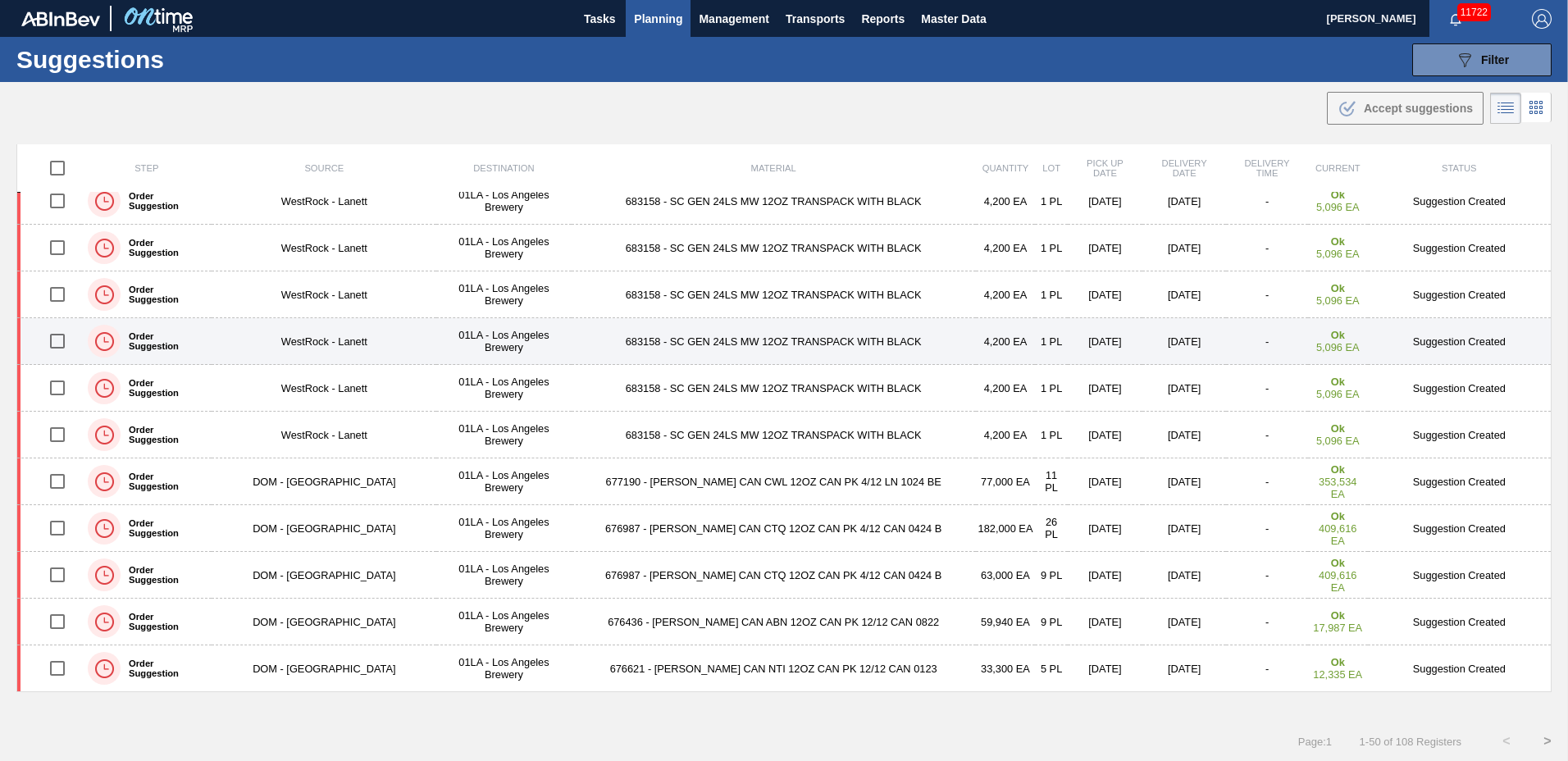
scroll to position [1, 0]
